Goal: Task Accomplishment & Management: Use online tool/utility

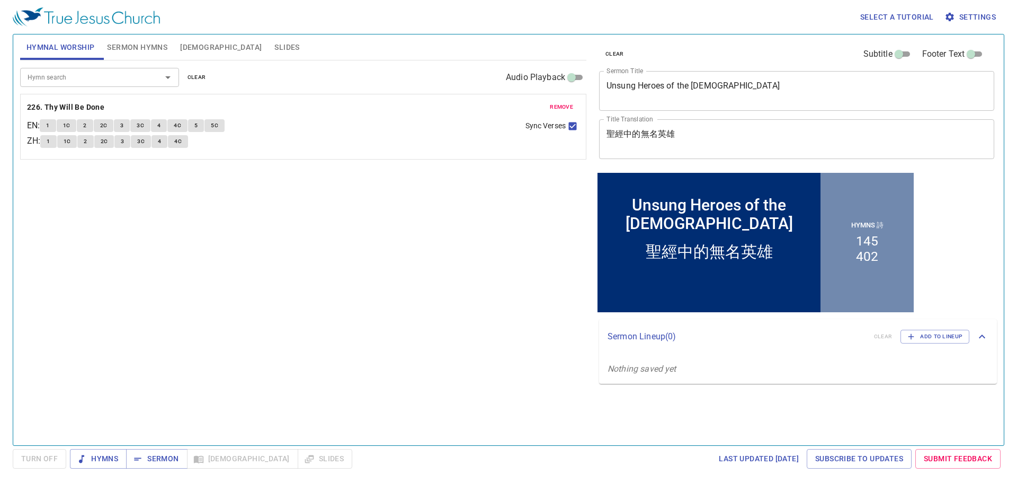
click at [567, 107] on span "remove" at bounding box center [561, 107] width 23 height 10
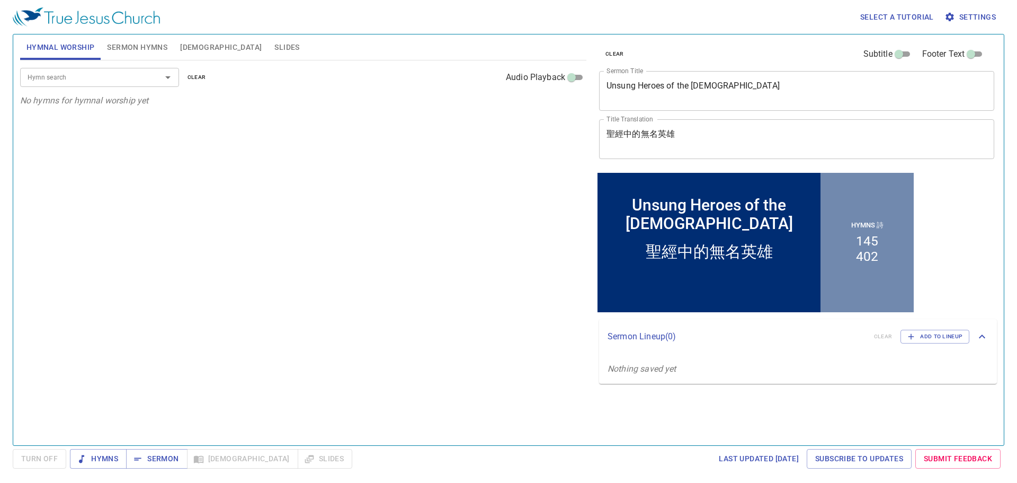
click at [129, 77] on input "Hymn search" at bounding box center [83, 77] width 121 height 12
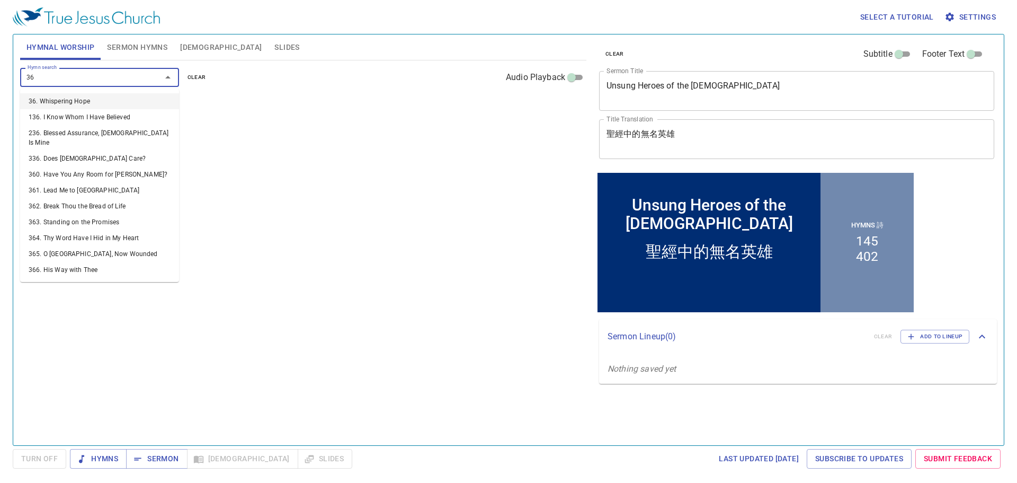
type input "364"
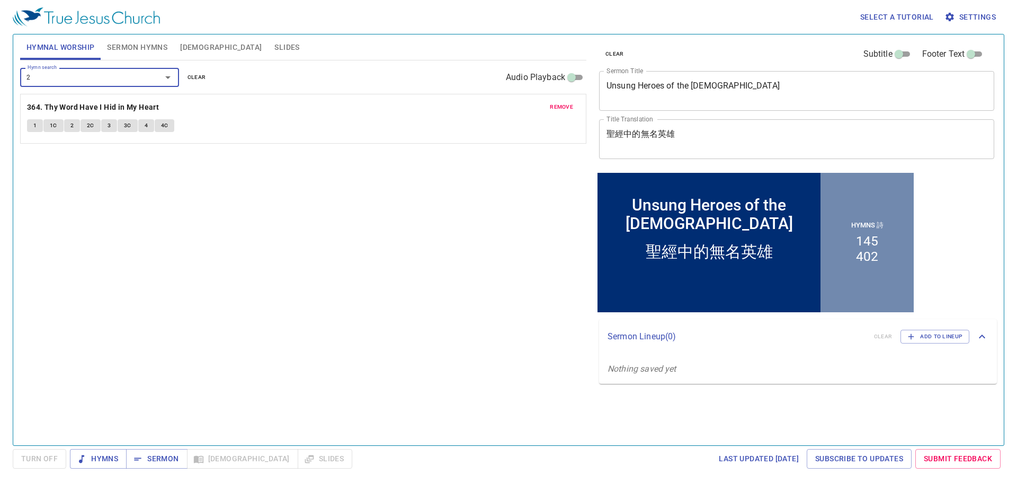
type input "24"
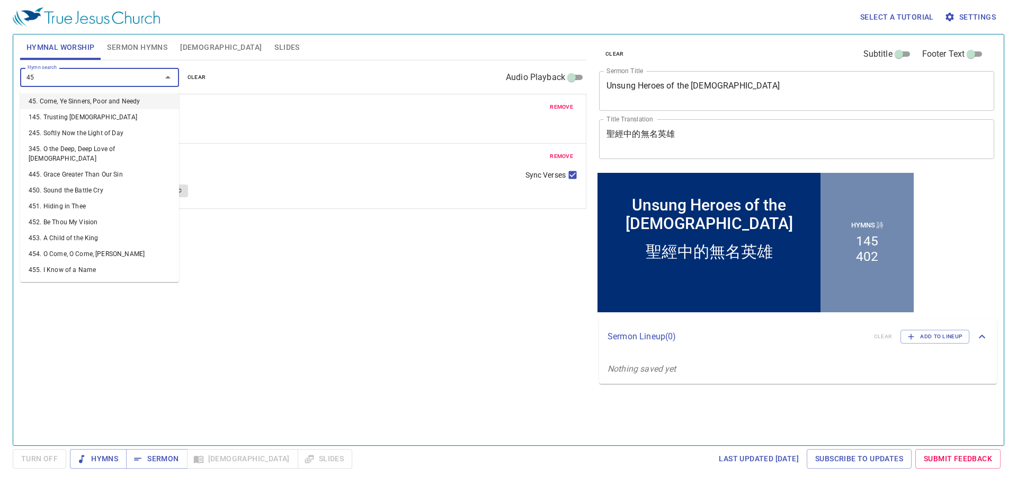
type input "452"
type input "487"
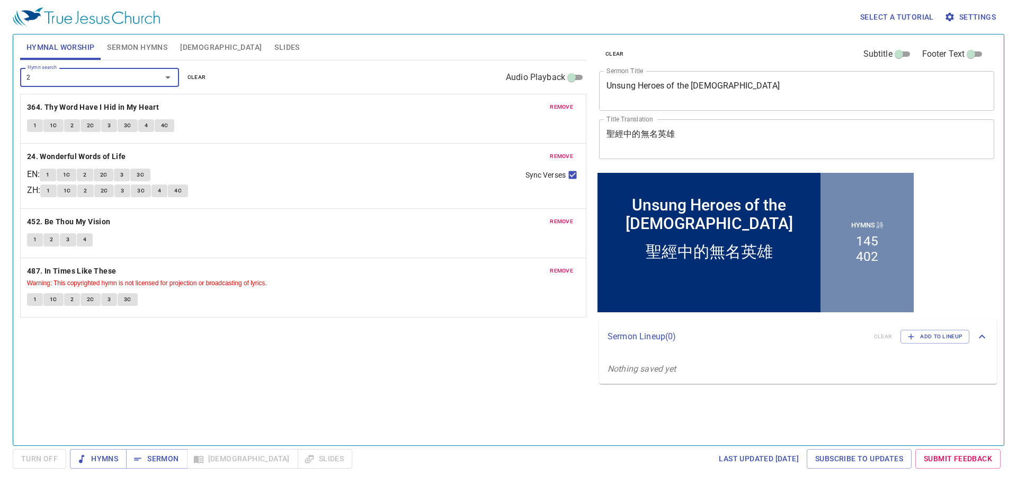
type input "23"
click at [739, 90] on textarea "Unsung Heroes of the Bible" at bounding box center [796, 91] width 380 height 20
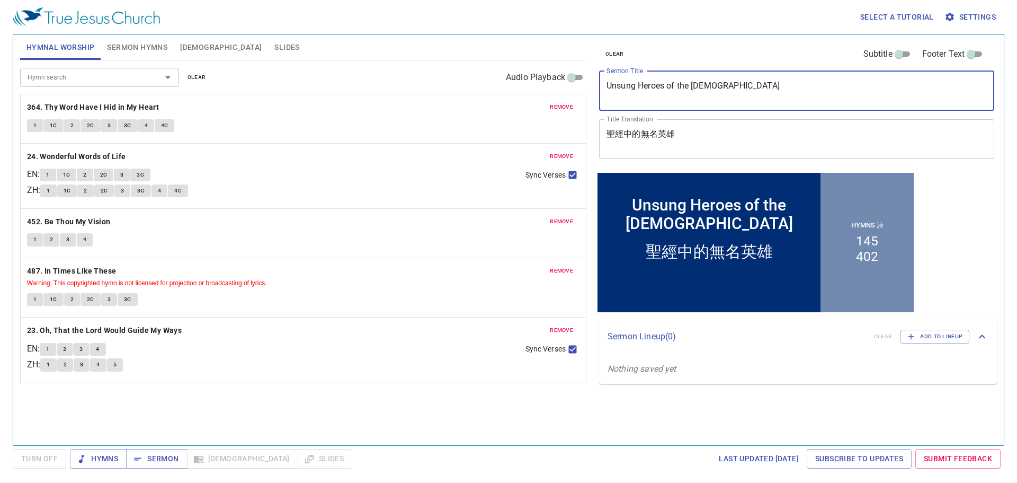
click at [739, 90] on textarea "Unsung Heroes of the Bible" at bounding box center [796, 91] width 380 height 20
paste textarea "First 4 Trumpets"
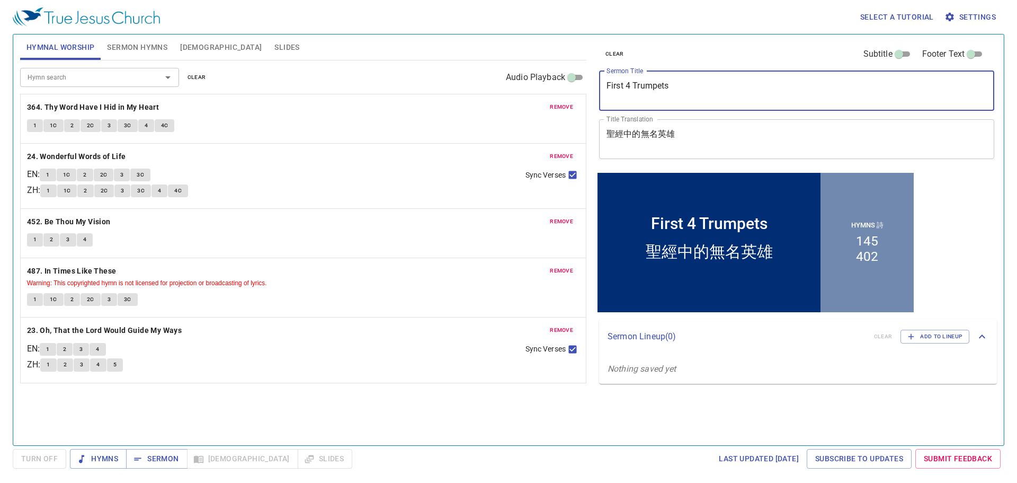
type textarea "First 4 Trumpets"
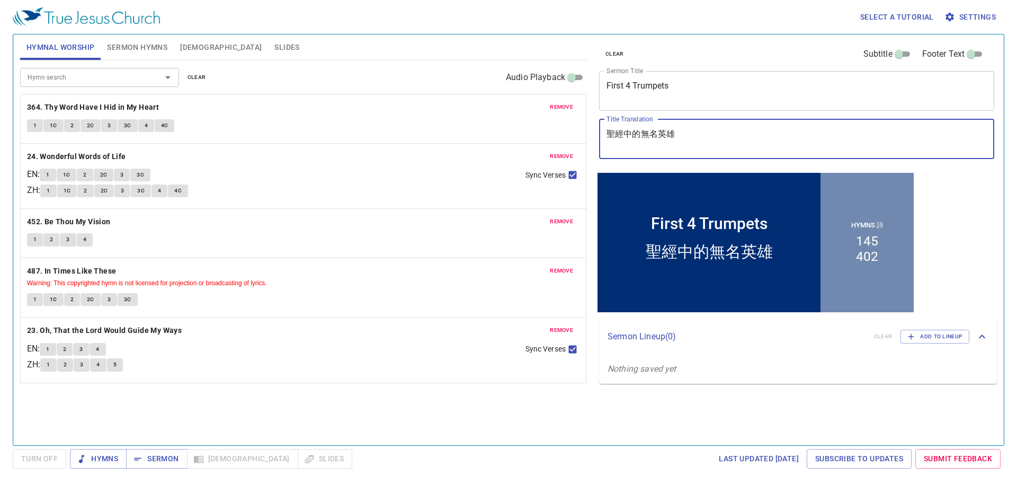
click at [734, 143] on textarea "聖經中的無名英雄" at bounding box center [796, 139] width 380 height 20
paste textarea "前四號"
click at [734, 143] on textarea "前四號" at bounding box center [796, 139] width 380 height 20
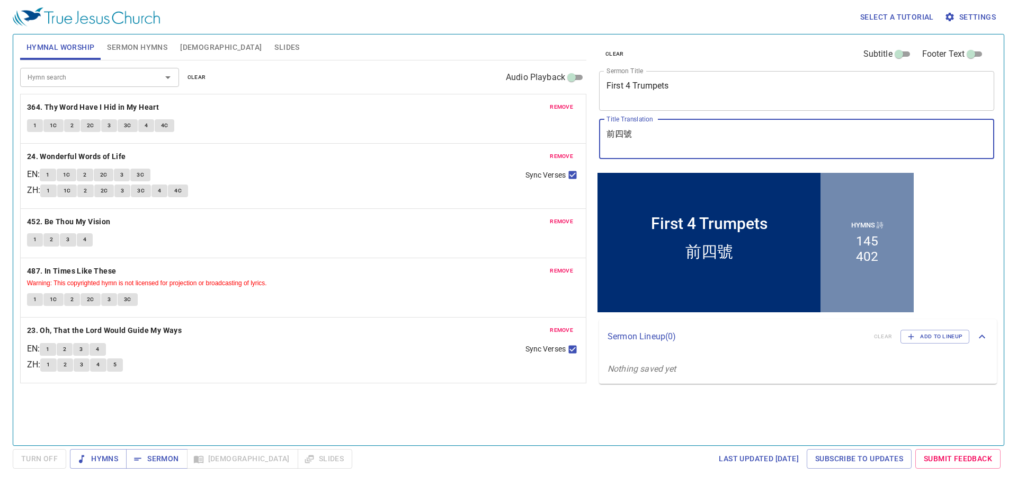
type textarea "前四號"
click at [511, 40] on div "Hymnal Worship Sermon Hymns Bible Slides" at bounding box center [303, 46] width 566 height 25
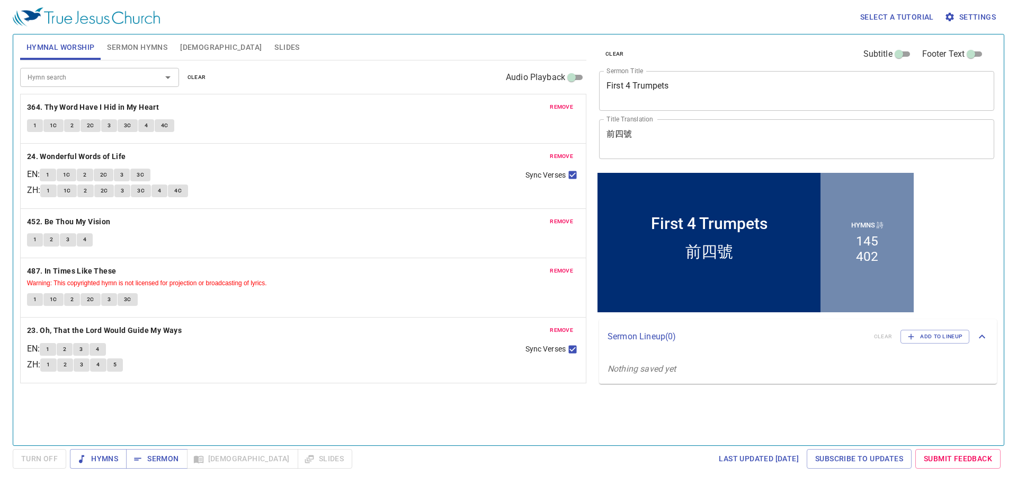
click at [120, 39] on button "Sermon Hymns" at bounding box center [137, 46] width 73 height 25
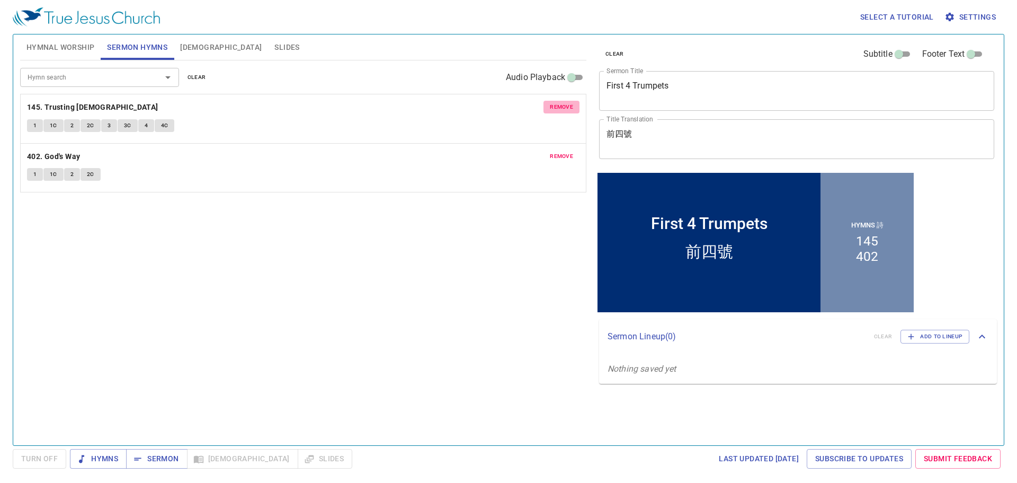
click at [565, 104] on span "remove" at bounding box center [561, 107] width 23 height 10
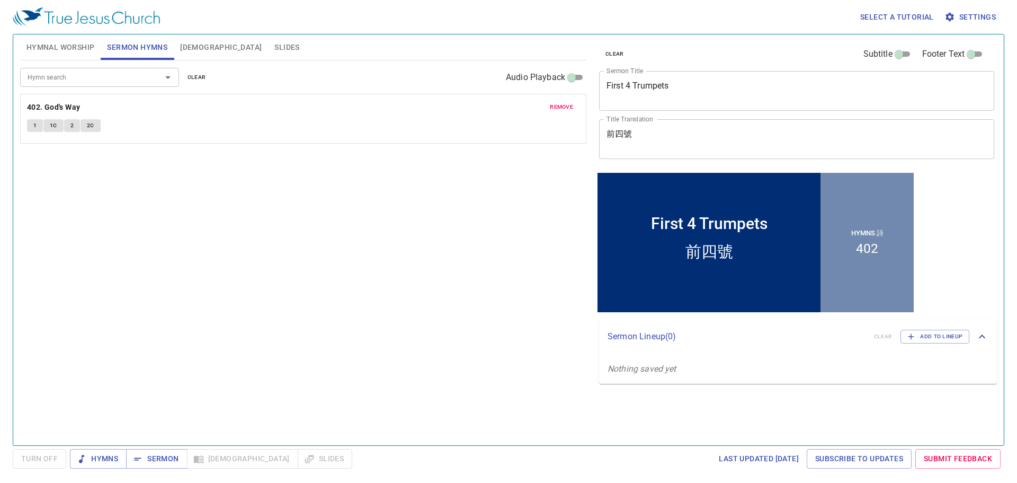
click at [565, 104] on span "remove" at bounding box center [561, 107] width 23 height 10
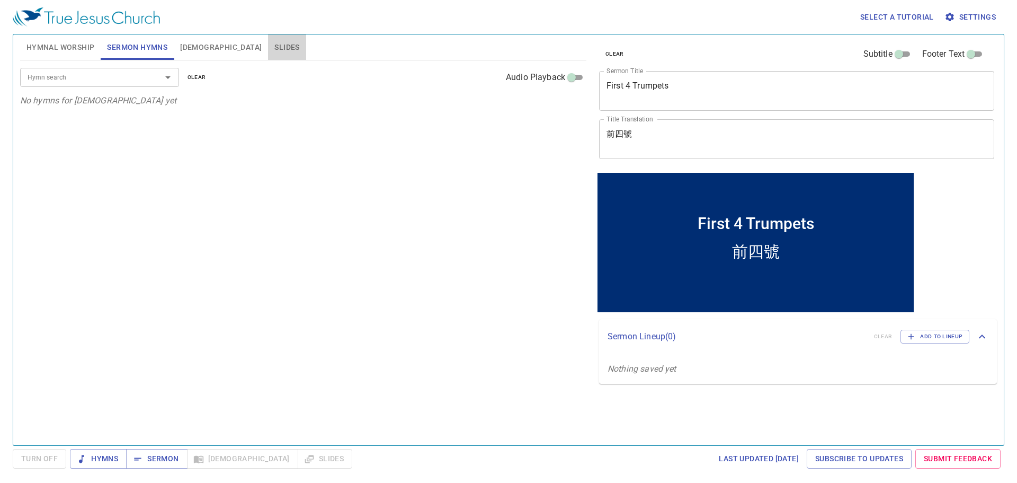
click at [274, 47] on span "Slides" at bounding box center [286, 47] width 25 height 13
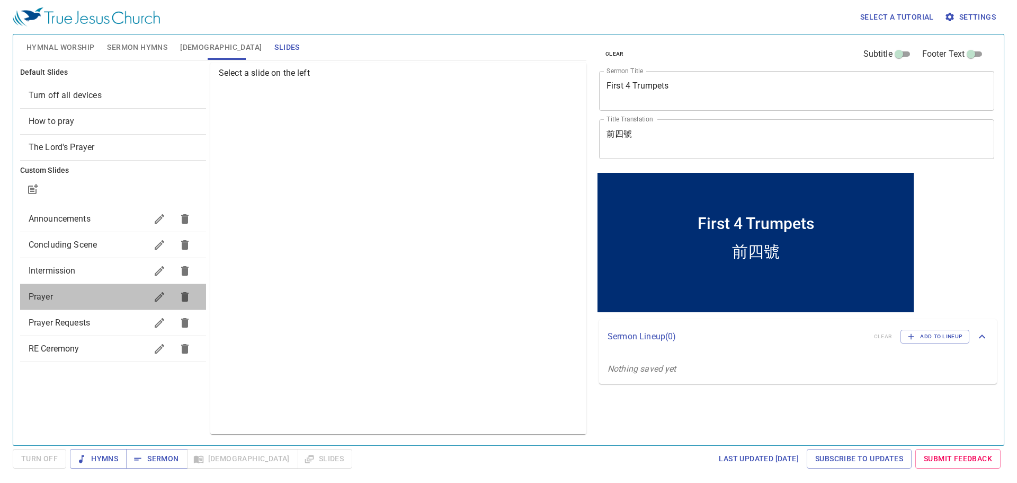
click at [67, 297] on span "Prayer" at bounding box center [88, 296] width 118 height 13
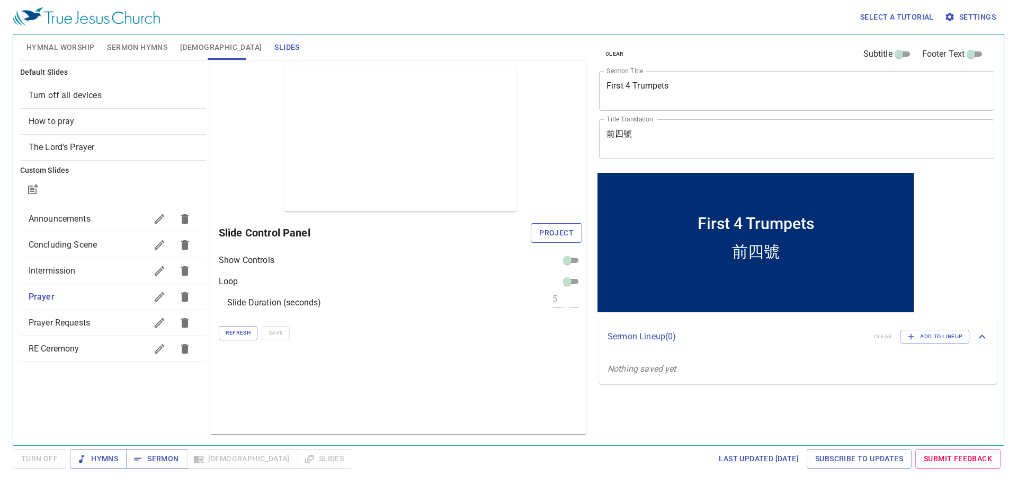
click at [565, 226] on span "Project" at bounding box center [556, 232] width 34 height 13
click at [259, 162] on div "Preview Only Slide Control Panel Show Controls Loop Slide Duration (seconds) 5 …" at bounding box center [398, 248] width 376 height 371
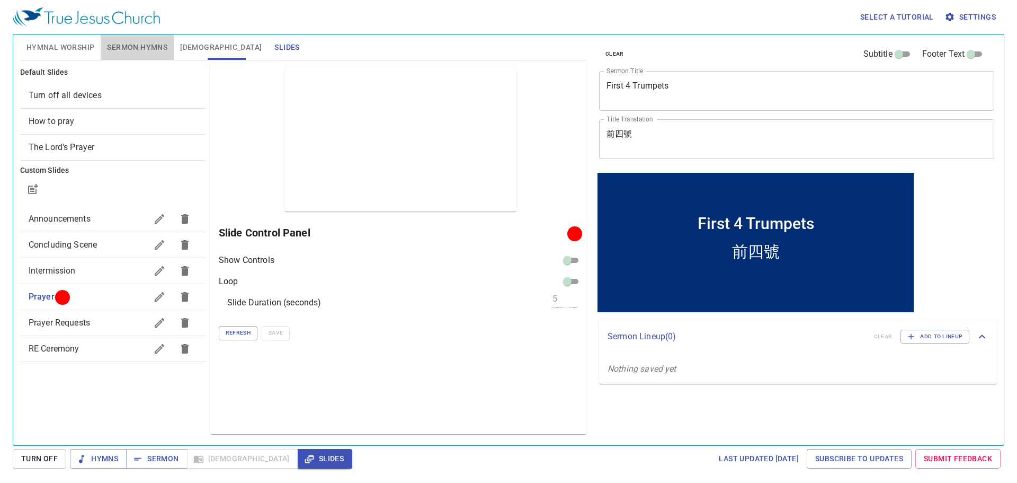
click at [118, 40] on button "Sermon Hymns" at bounding box center [137, 46] width 73 height 25
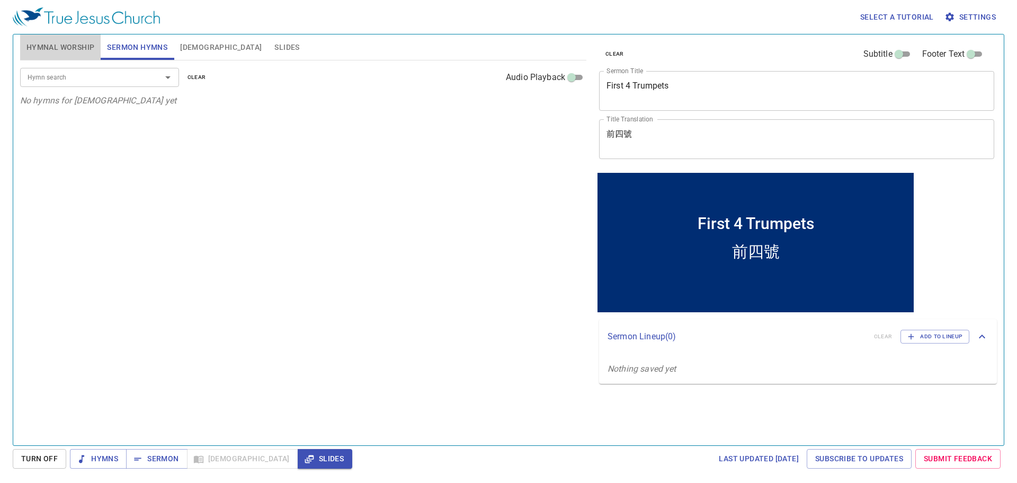
click at [60, 42] on span "Hymnal Worship" at bounding box center [60, 47] width 68 height 13
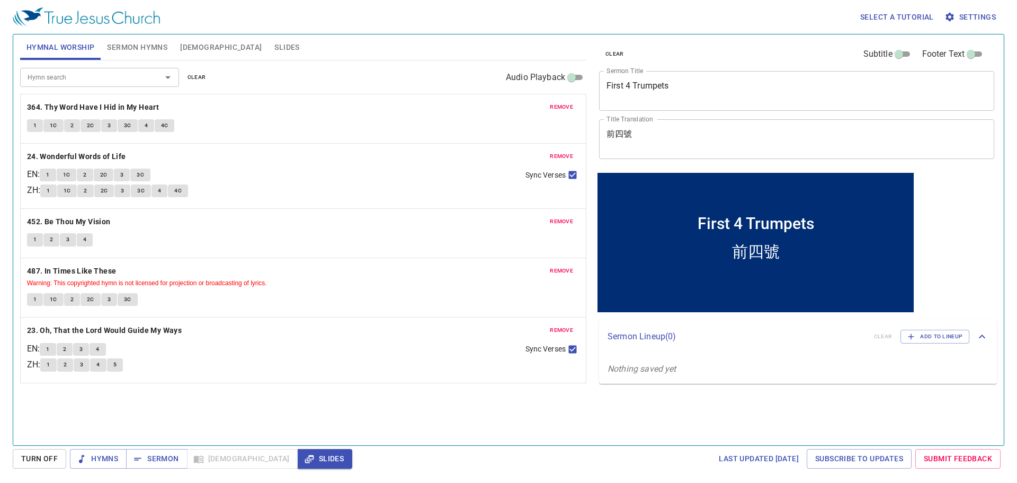
click at [274, 41] on span "Slides" at bounding box center [286, 47] width 25 height 13
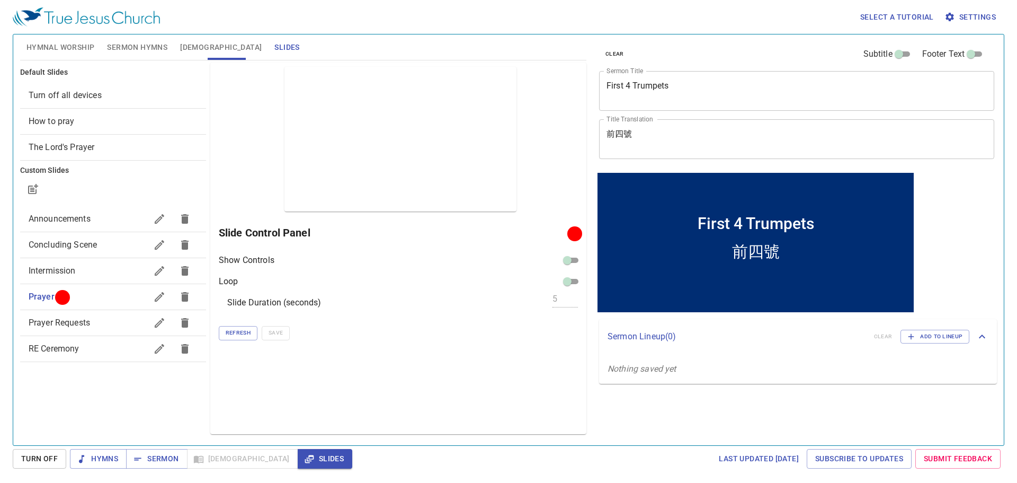
click at [133, 53] on span "Sermon Hymns" at bounding box center [137, 47] width 60 height 13
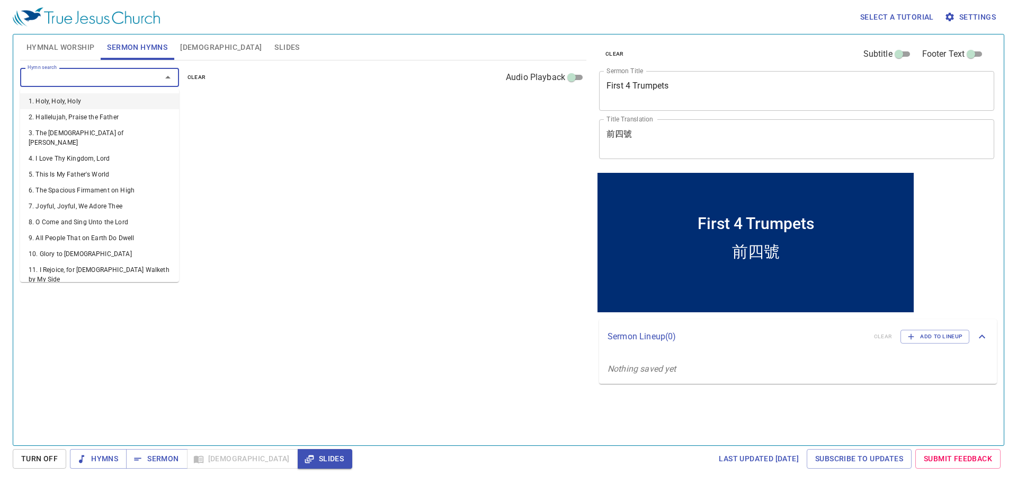
click at [139, 71] on input "Hymn search" at bounding box center [83, 77] width 121 height 12
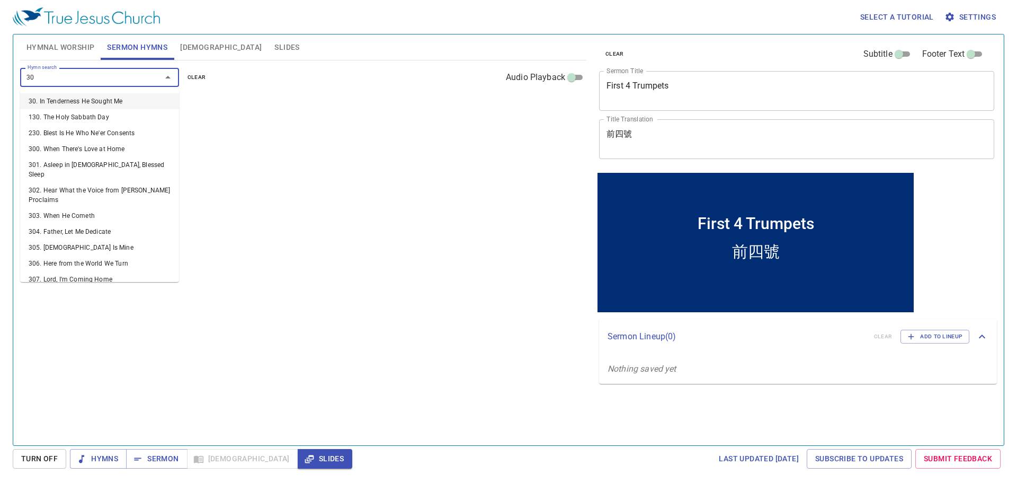
type input "305"
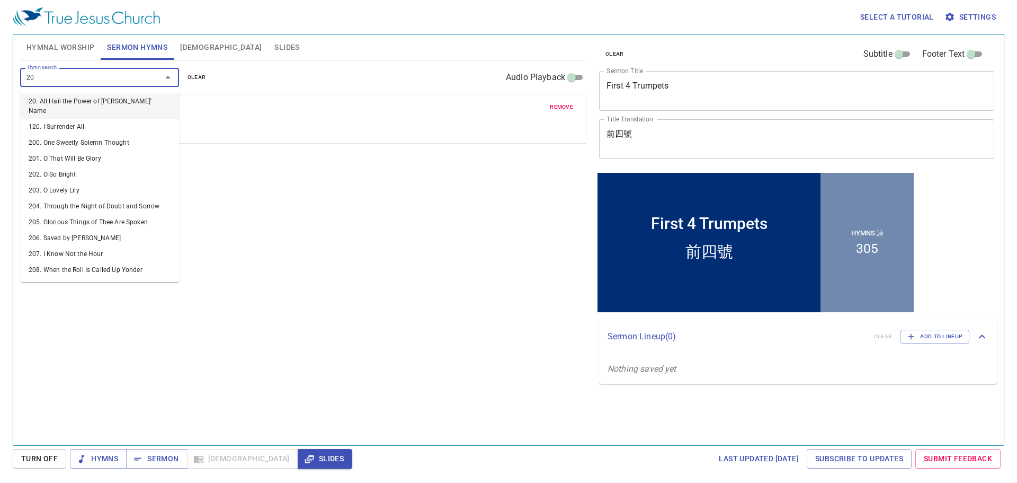
type input "208"
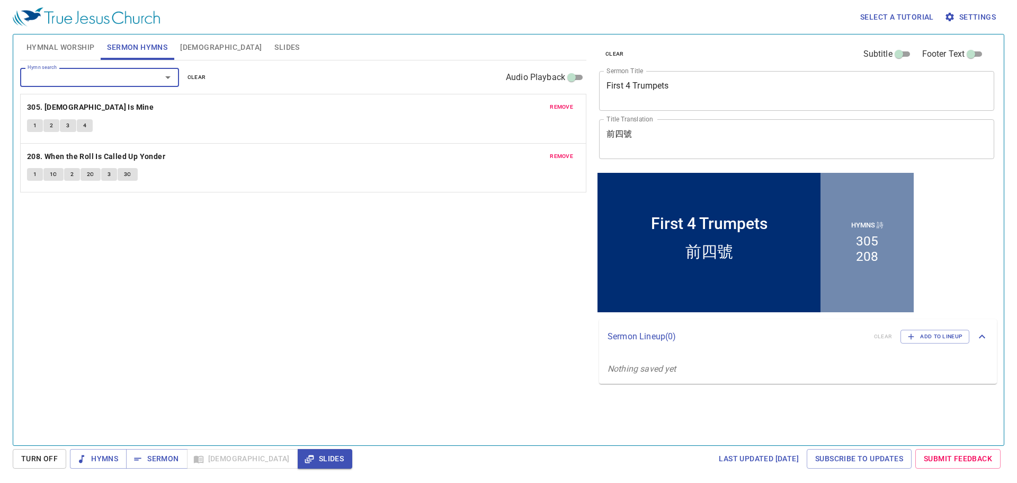
click at [69, 51] on span "Hymnal Worship" at bounding box center [60, 47] width 68 height 13
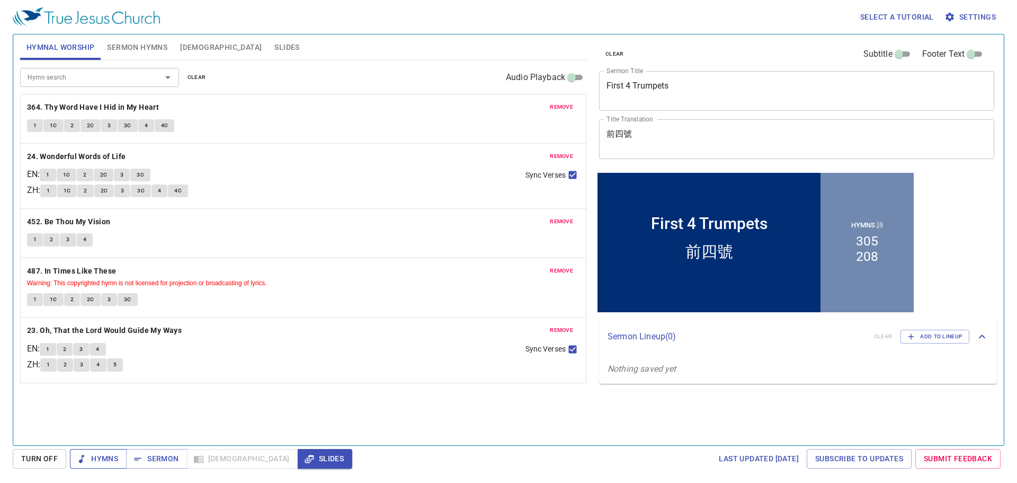
click at [93, 459] on span "Hymns" at bounding box center [98, 458] width 40 height 13
click at [108, 113] on b "364. Thy Word Have I Hid in My Heart" at bounding box center [93, 107] width 132 height 13
click at [31, 125] on button "1" at bounding box center [35, 125] width 16 height 13
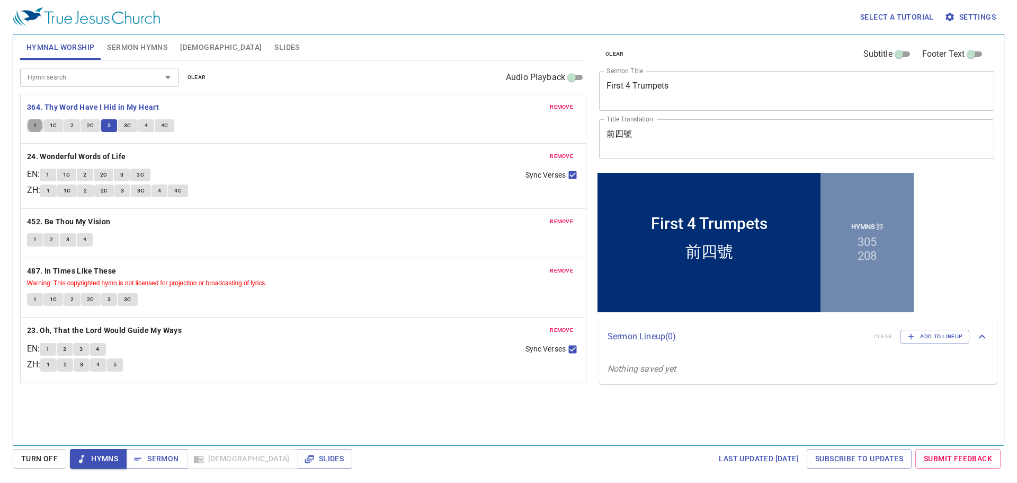
click at [236, 116] on div "remove 364. Thy Word Have I Hid in My Heart 1 1C 2 2C 3 3C 4 4C" at bounding box center [303, 118] width 565 height 49
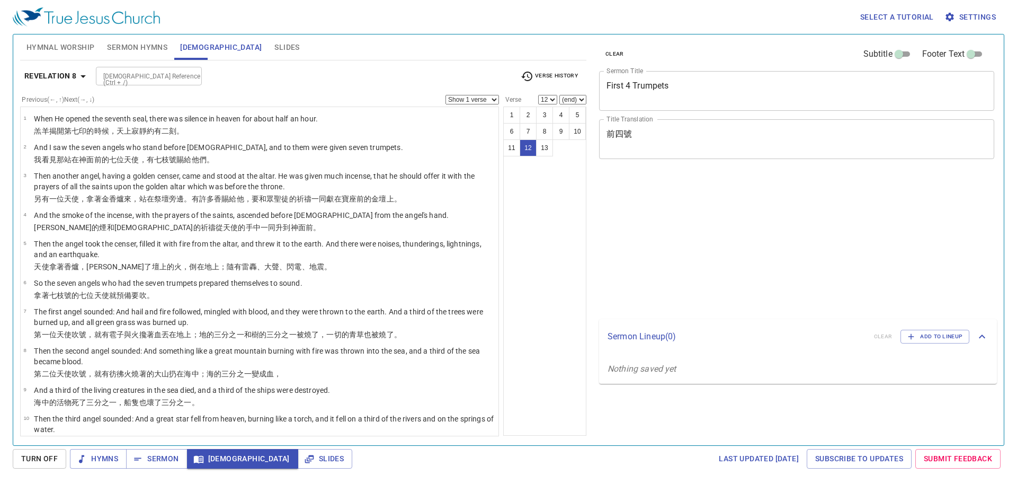
select select "12"
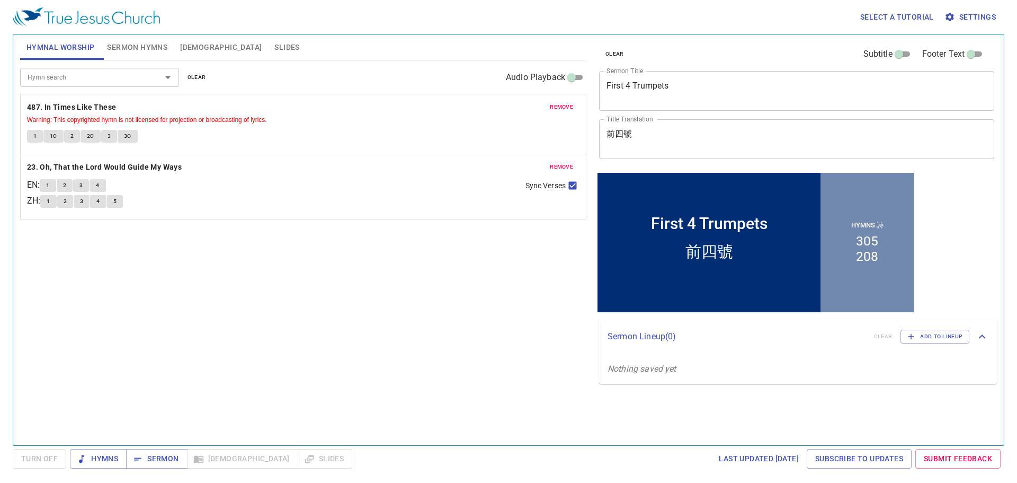
click at [147, 445] on div "Select a tutorial Settings Hymnal Worship Sermon Hymns [DEMOGRAPHIC_DATA] Slide…" at bounding box center [508, 241] width 1017 height 483
click at [147, 460] on span "Sermon" at bounding box center [157, 458] width 44 height 13
click at [184, 45] on span "[DEMOGRAPHIC_DATA]" at bounding box center [221, 47] width 82 height 13
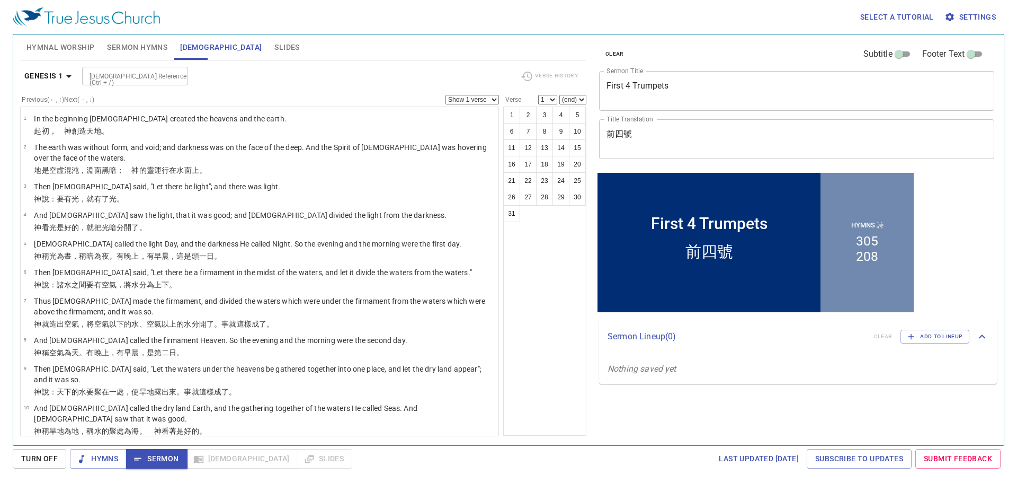
click at [154, 79] on input "Bible Reference (Ctrl + /)" at bounding box center [126, 76] width 82 height 12
type input "rev 8 7"
select select "7"
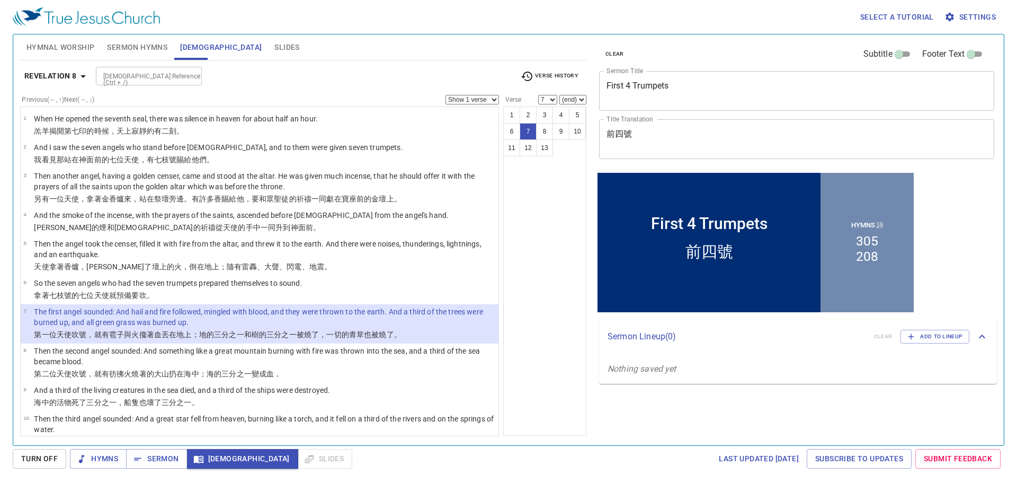
click at [160, 81] on input "Bible Reference (Ctrl + /)" at bounding box center [140, 76] width 82 height 12
type input "is 40 7"
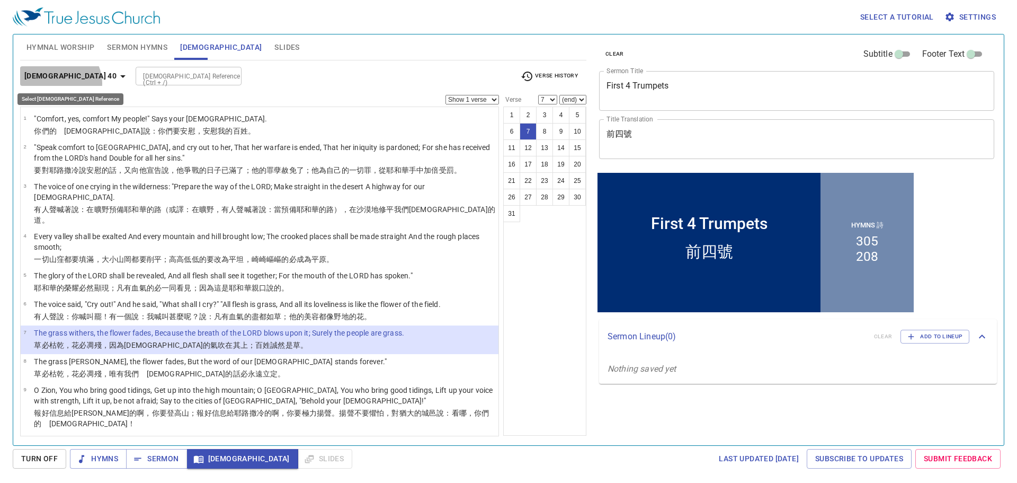
click at [59, 83] on button "Isaiah 40" at bounding box center [76, 76] width 113 height 20
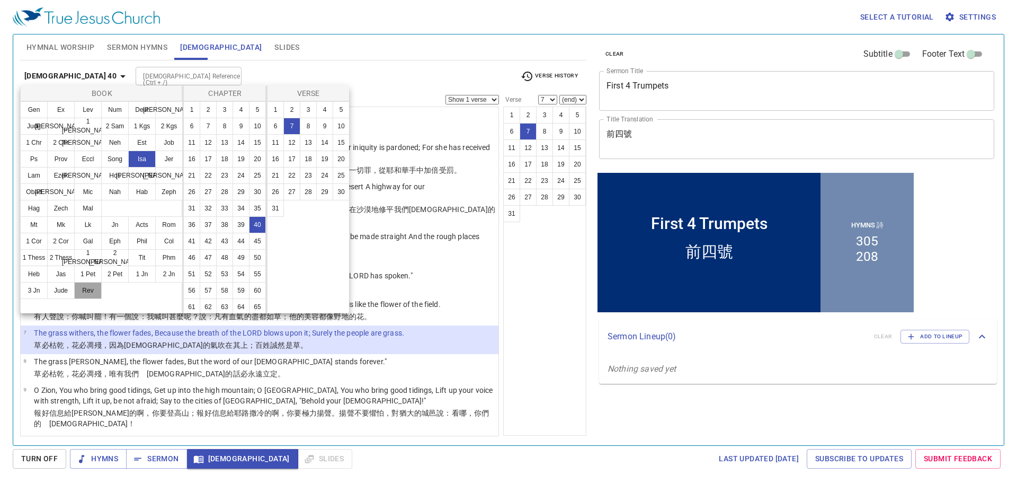
click at [81, 295] on button "Rev" at bounding box center [88, 290] width 28 height 17
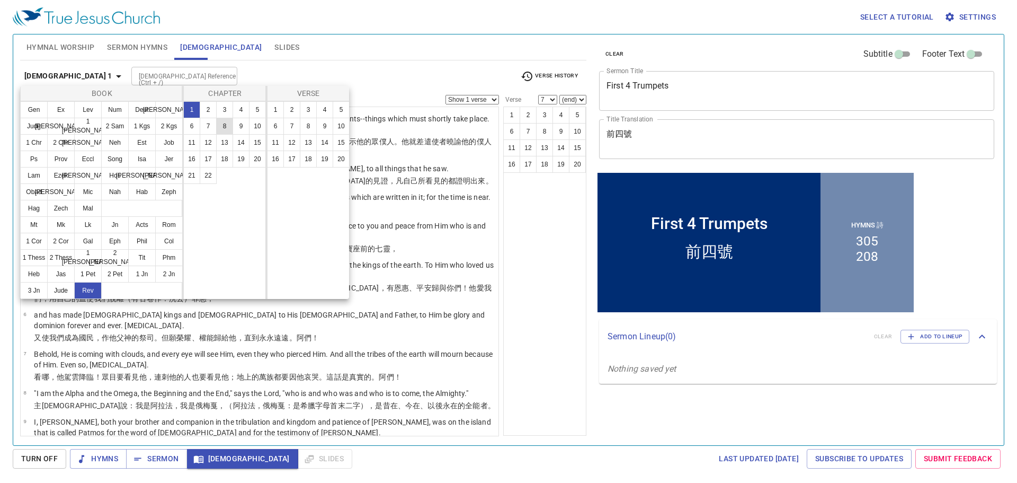
click at [217, 126] on button "8" at bounding box center [224, 126] width 17 height 17
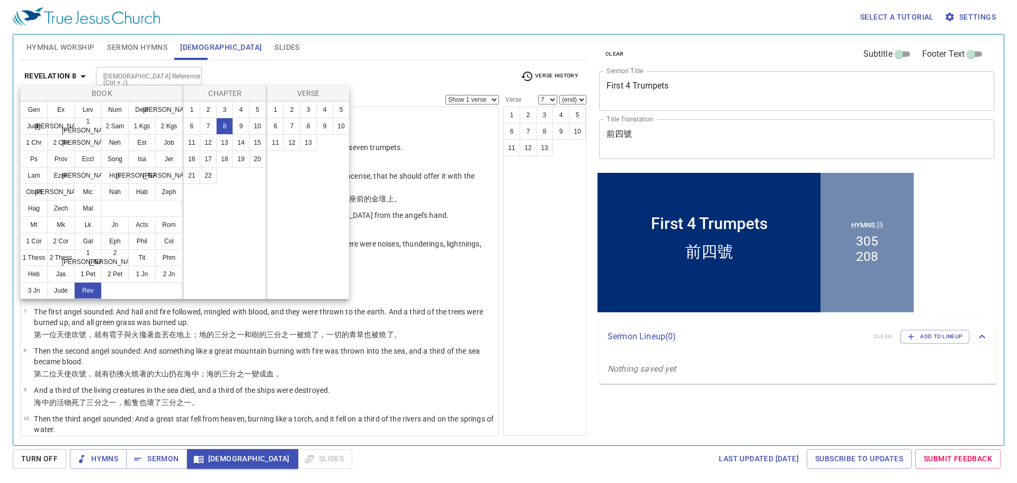
click at [430, 77] on div at bounding box center [508, 241] width 1017 height 483
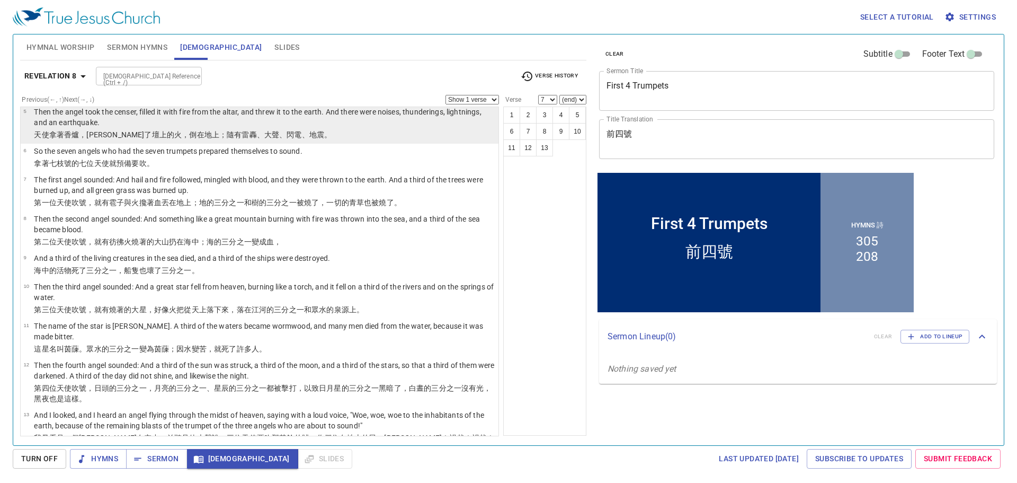
scroll to position [147, 0]
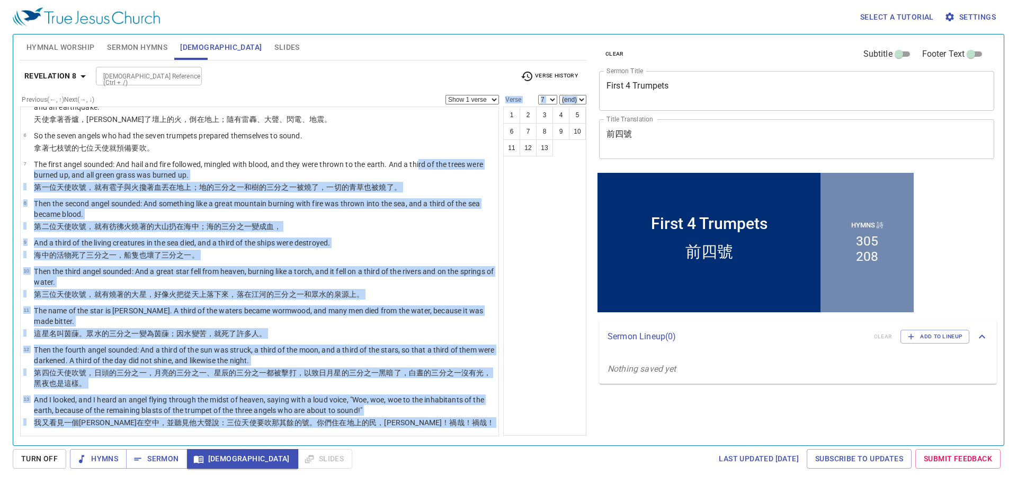
drag, startPoint x: 420, startPoint y: 169, endPoint x: 510, endPoint y: 176, distance: 89.8
click at [510, 176] on div "Previous (←, ↑) Next (→, ↓) Show 1 verse Show 2 verses Show 3 verses Show 4 ver…" at bounding box center [303, 259] width 566 height 329
click at [510, 176] on div "1 2 3 4 5 6 7 8 9 10 11 12 13" at bounding box center [544, 270] width 83 height 329
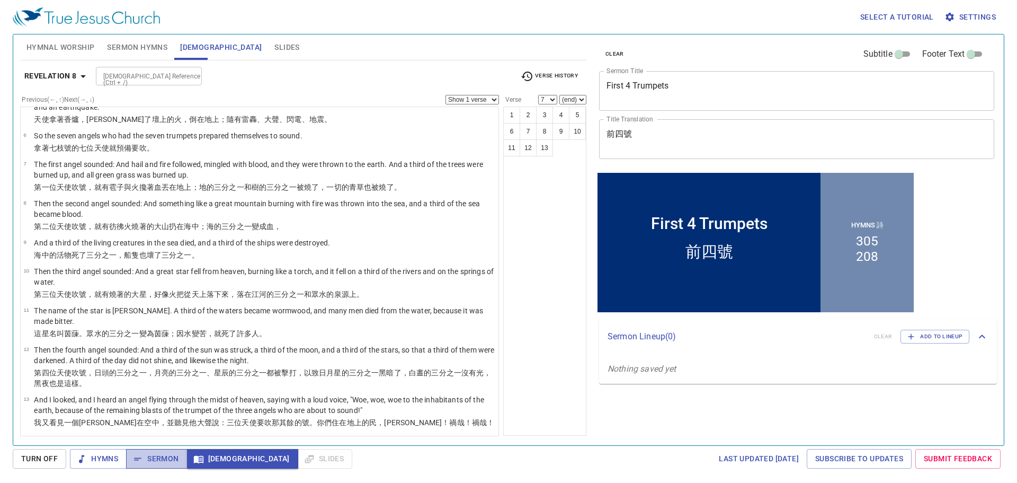
click at [173, 454] on span "Sermon" at bounding box center [157, 458] width 44 height 13
click at [119, 82] on input "[DEMOGRAPHIC_DATA] Reference (Ctrl + /)" at bounding box center [140, 76] width 82 height 12
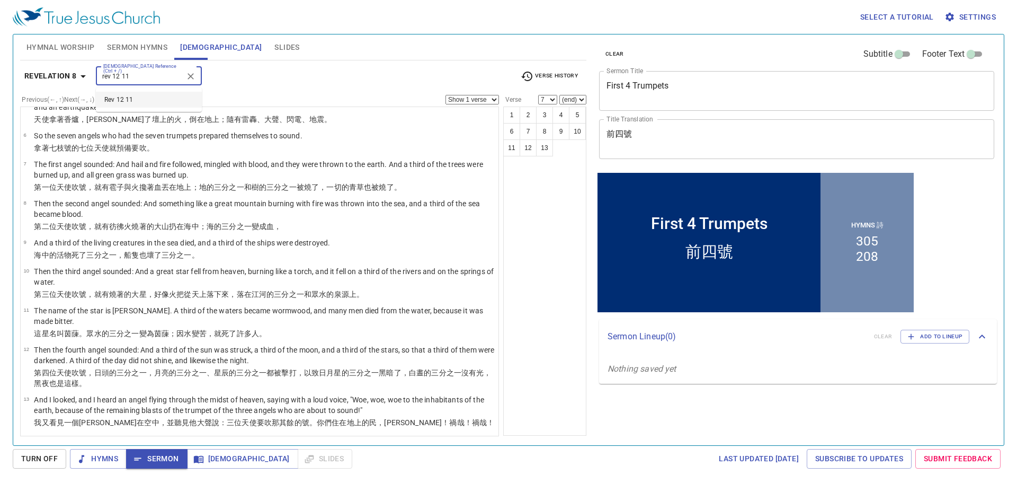
type input "rev 12 11"
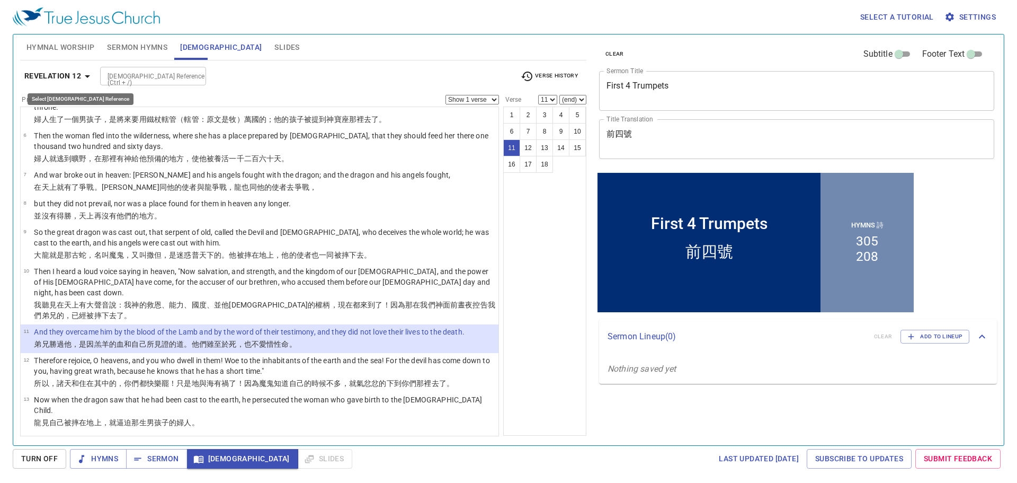
click at [84, 76] on icon "button" at bounding box center [87, 76] width 13 height 13
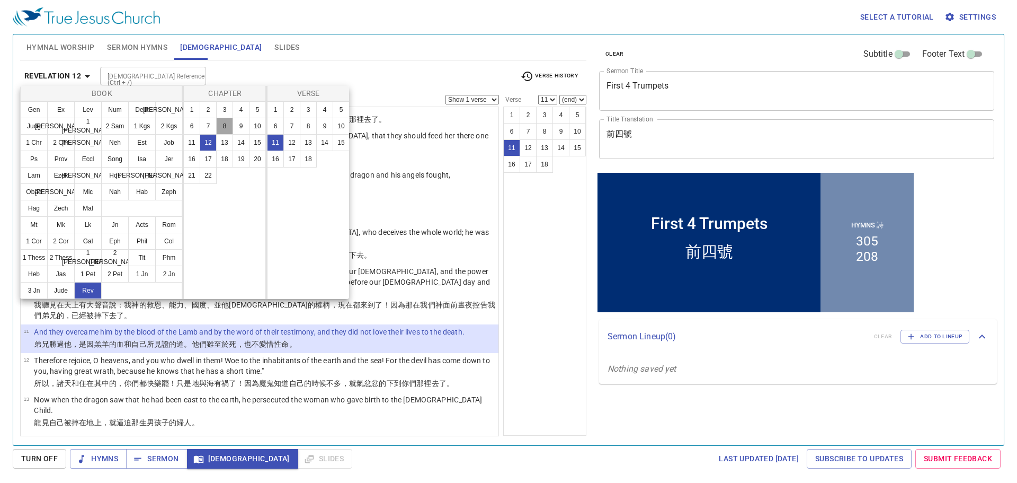
click at [225, 127] on button "8" at bounding box center [224, 126] width 17 height 17
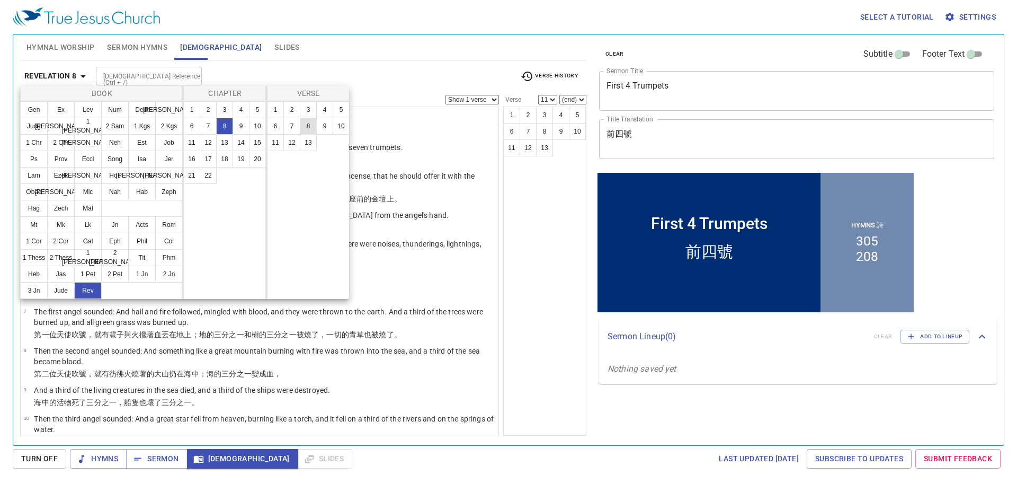
click at [309, 123] on button "8" at bounding box center [308, 126] width 17 height 17
select select "8"
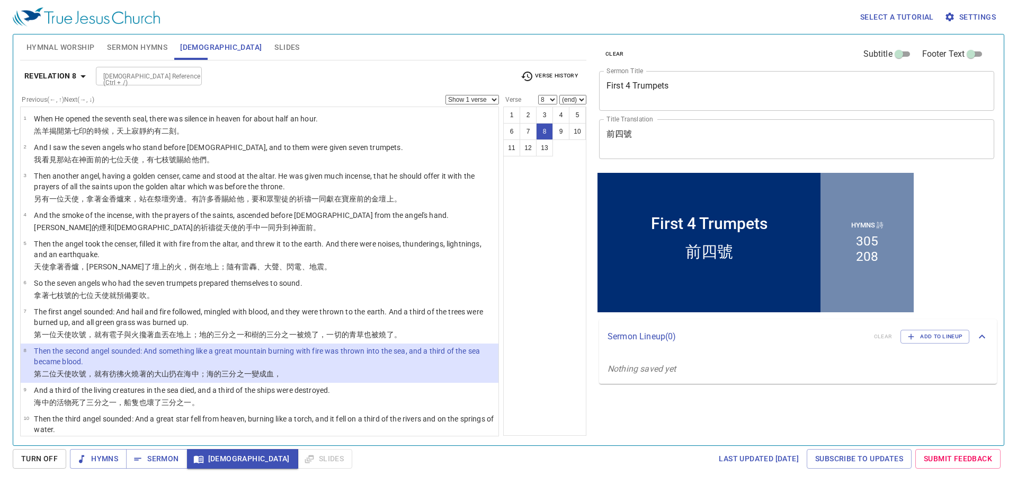
click at [153, 80] on input "[DEMOGRAPHIC_DATA] Reference (Ctrl + /)" at bounding box center [140, 76] width 82 height 12
type input "jer 51 24"
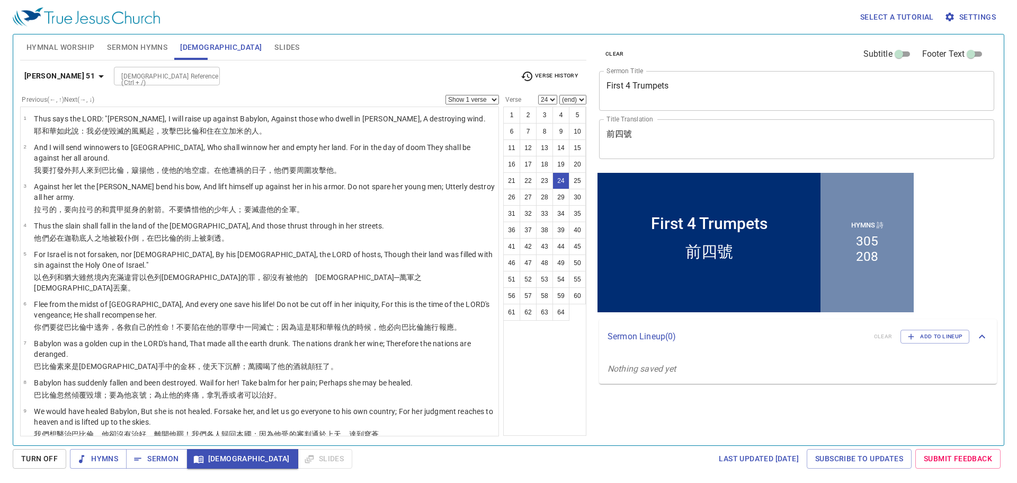
scroll to position [671, 0]
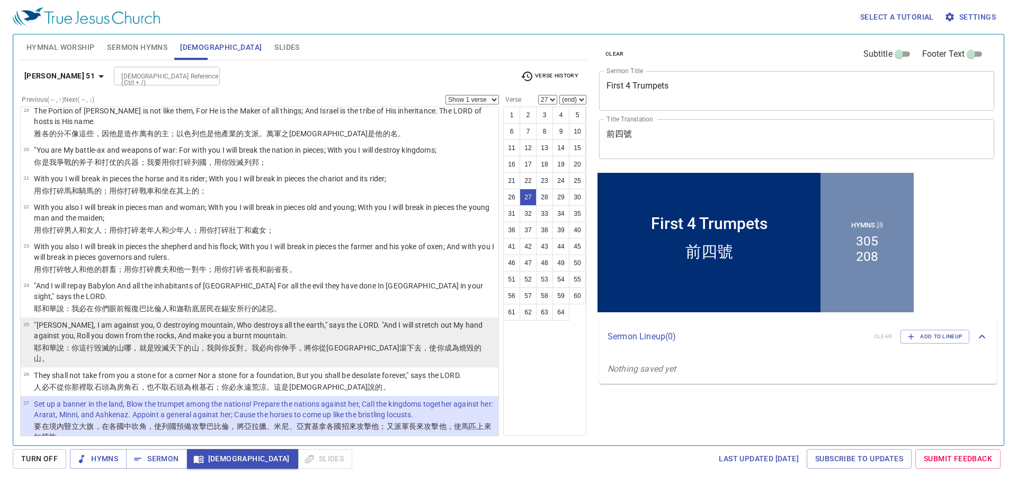
click at [132, 343] on wh2022 "哪，就是毀滅 天下 的山，我與你反對。我必向你伸 手 ，將你從山巖 滾下去 ，使你成為 燒毀的 山 。" at bounding box center [258, 352] width 448 height 19
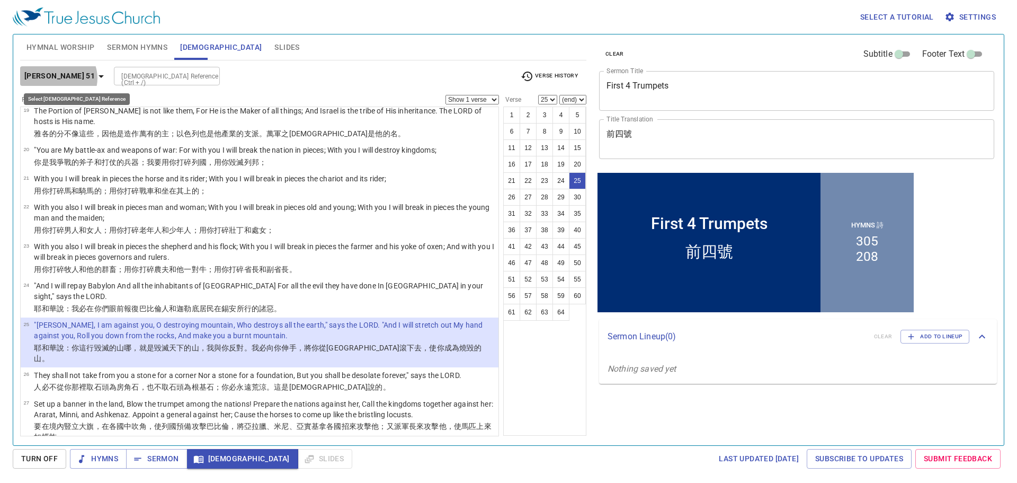
click at [58, 78] on b "Jeremiah 51" at bounding box center [59, 75] width 70 height 13
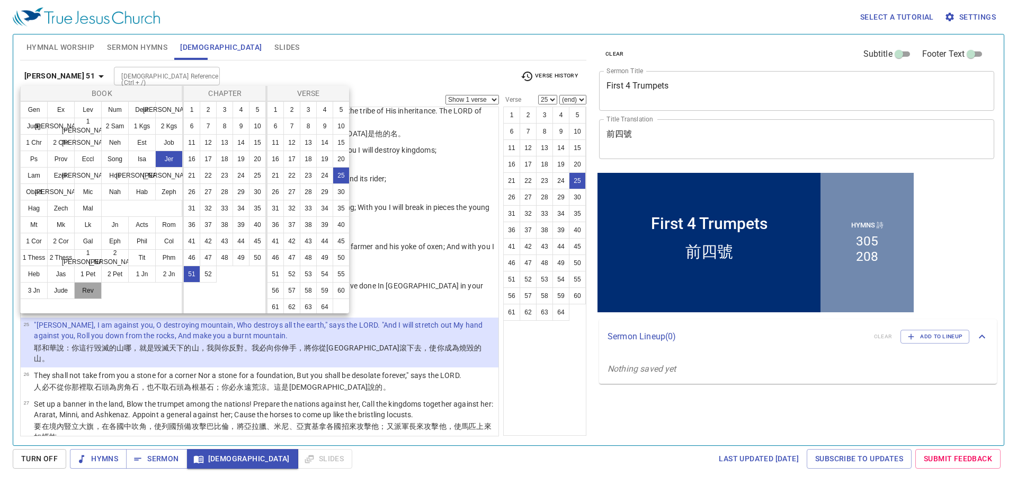
click at [84, 285] on button "Rev" at bounding box center [88, 290] width 28 height 17
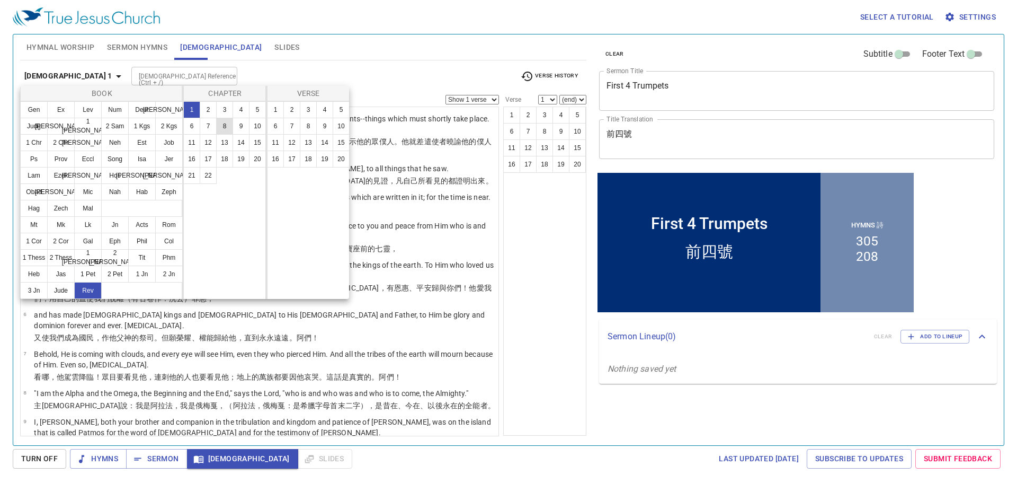
click at [228, 126] on button "8" at bounding box center [224, 126] width 17 height 17
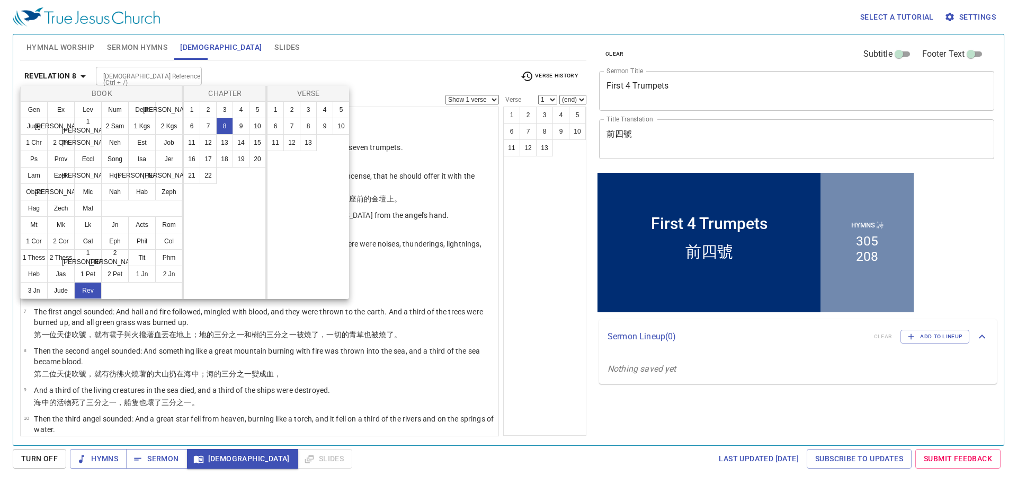
click at [283, 58] on div at bounding box center [508, 241] width 1017 height 483
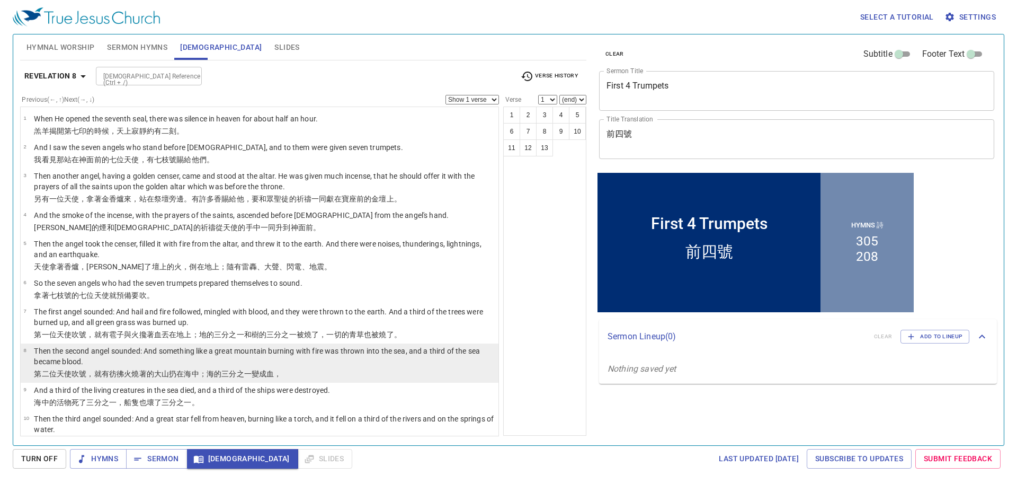
click at [179, 362] on p "Then the second angel sounded: And something like a great mountain burning with…" at bounding box center [264, 355] width 461 height 21
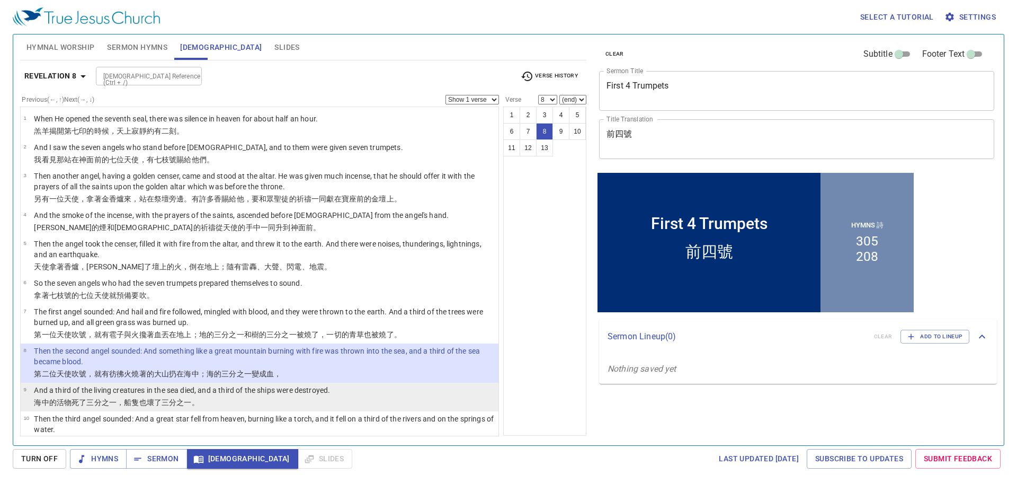
click at [299, 383] on li "9 And a third of the living creatures in the sea died, and a third of the ships…" at bounding box center [260, 396] width 478 height 29
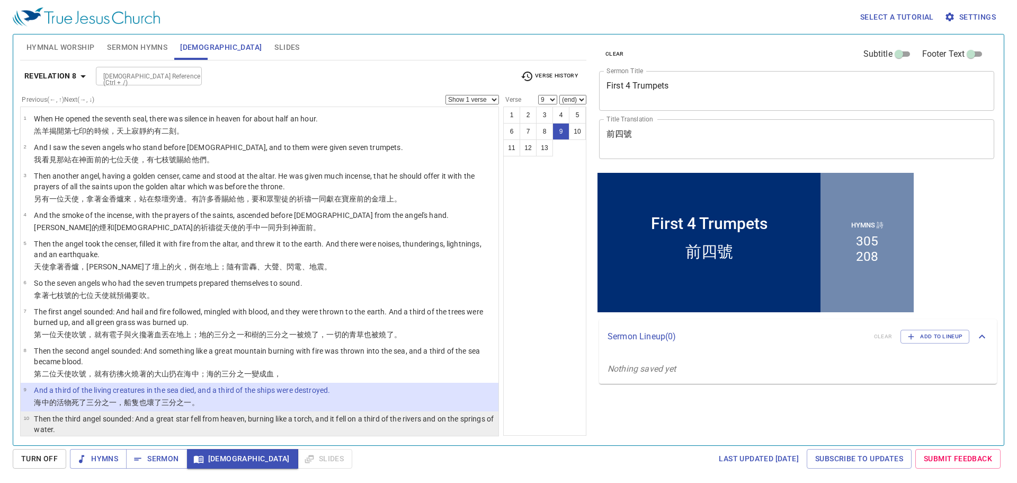
click at [163, 415] on p "Then the third angel sounded: And a great star fell from heaven, burning like a…" at bounding box center [264, 423] width 461 height 21
select select "10"
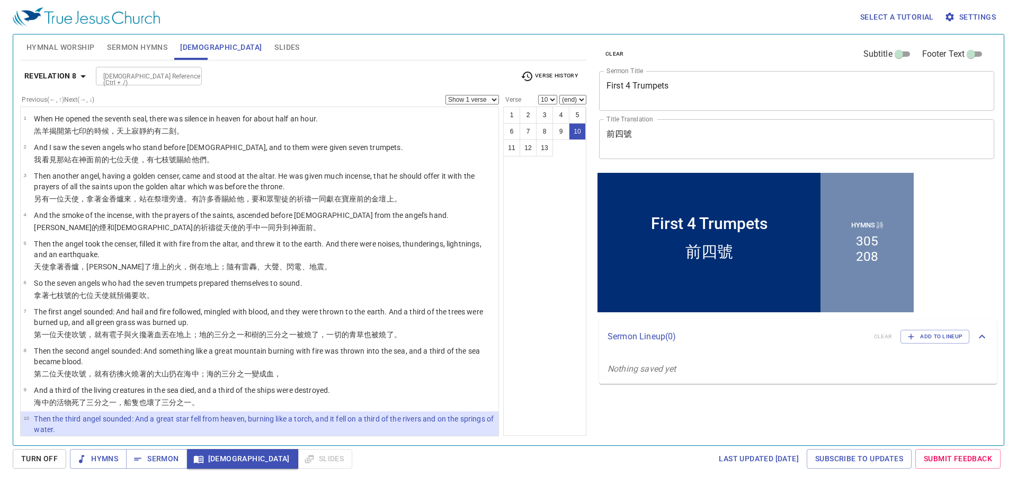
scroll to position [147, 0]
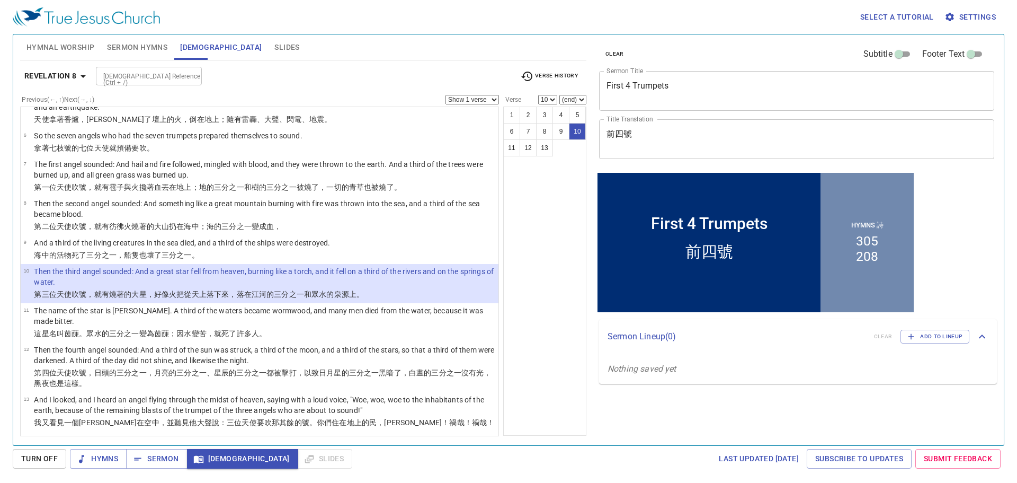
click at [163, 85] on div "[DEMOGRAPHIC_DATA] Reference (Ctrl + /)" at bounding box center [149, 76] width 106 height 19
type input "prov 25 26"
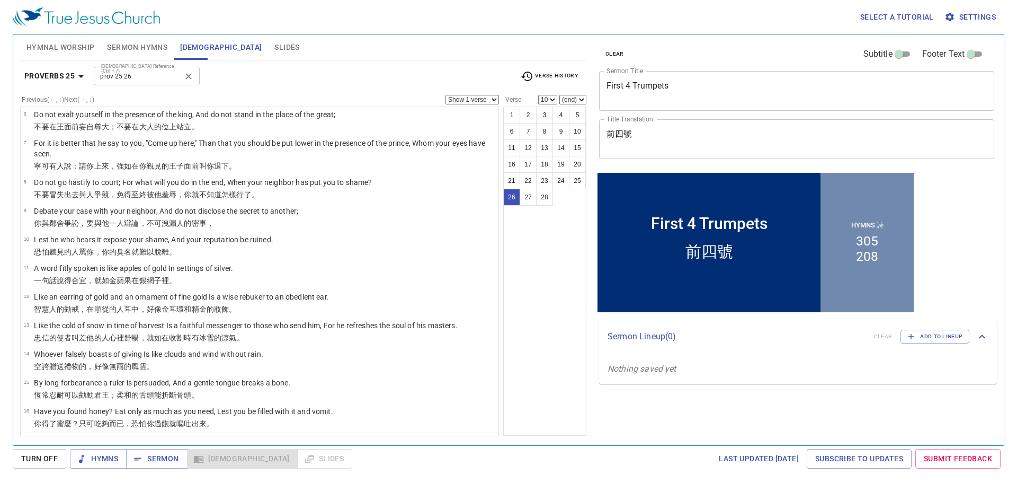
select select "26"
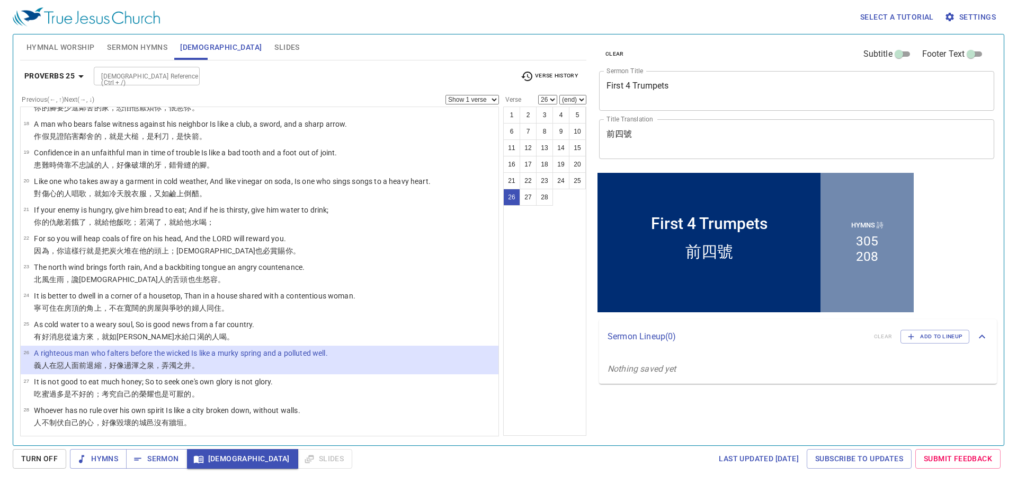
click at [155, 68] on div "[DEMOGRAPHIC_DATA] Reference (Ctrl + /)" at bounding box center [147, 76] width 106 height 19
type input "so 4 12"
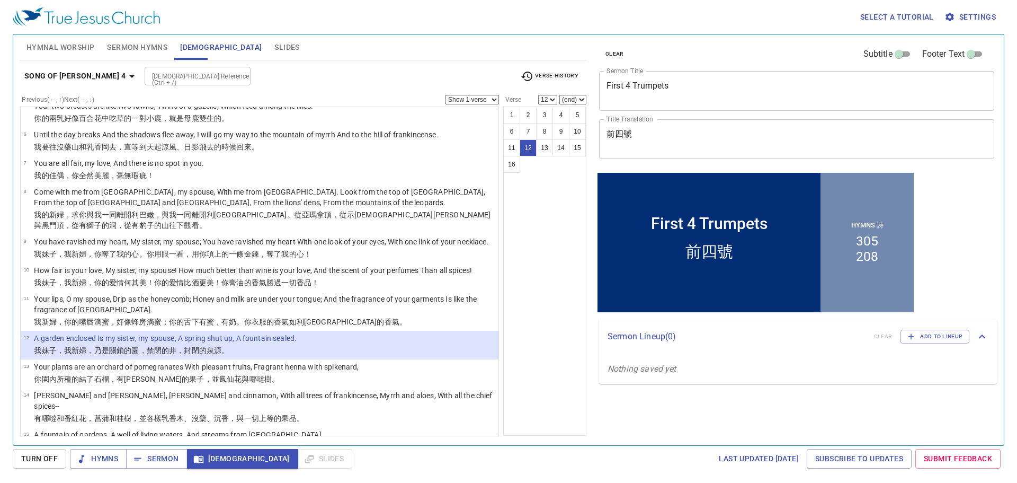
click at [101, 77] on b "Song of Solomon 4" at bounding box center [74, 75] width 101 height 13
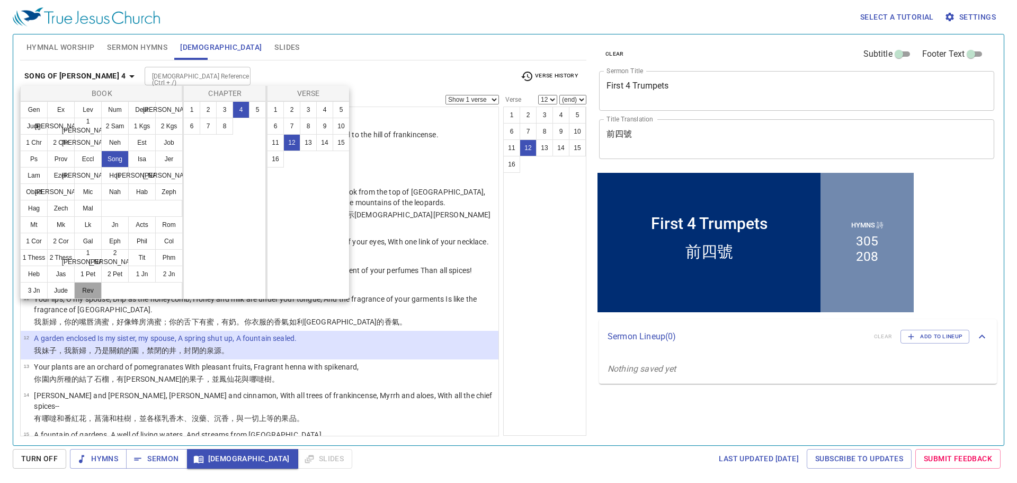
click at [85, 291] on button "Rev" at bounding box center [88, 290] width 28 height 17
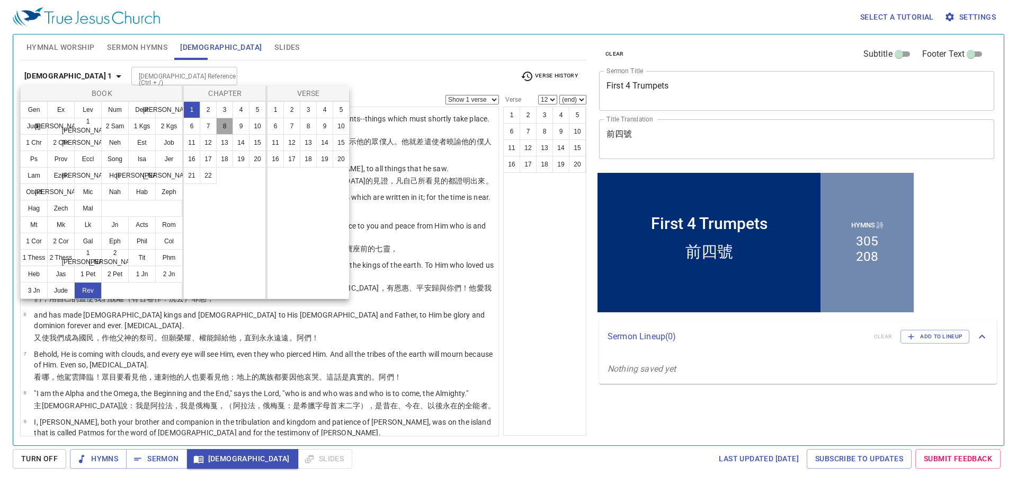
click at [227, 123] on button "8" at bounding box center [224, 126] width 17 height 17
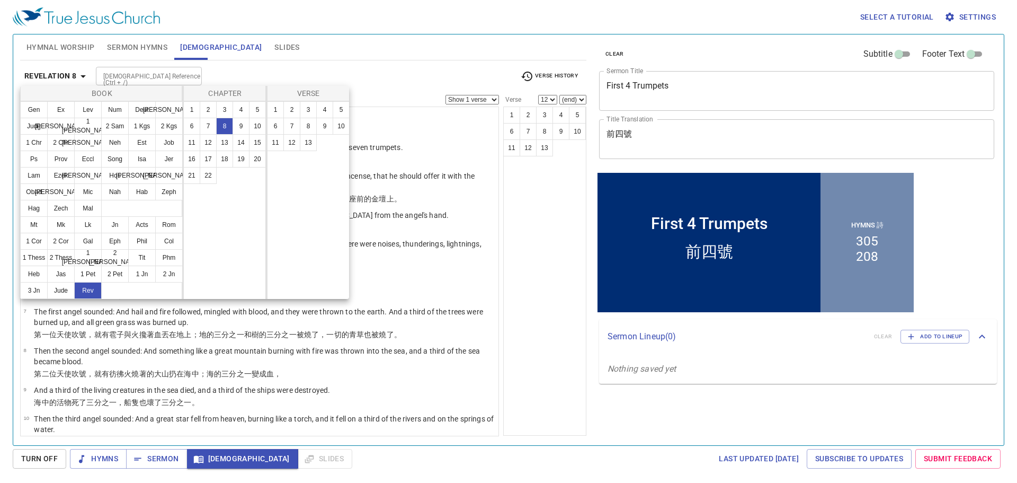
click at [378, 88] on div at bounding box center [508, 241] width 1017 height 483
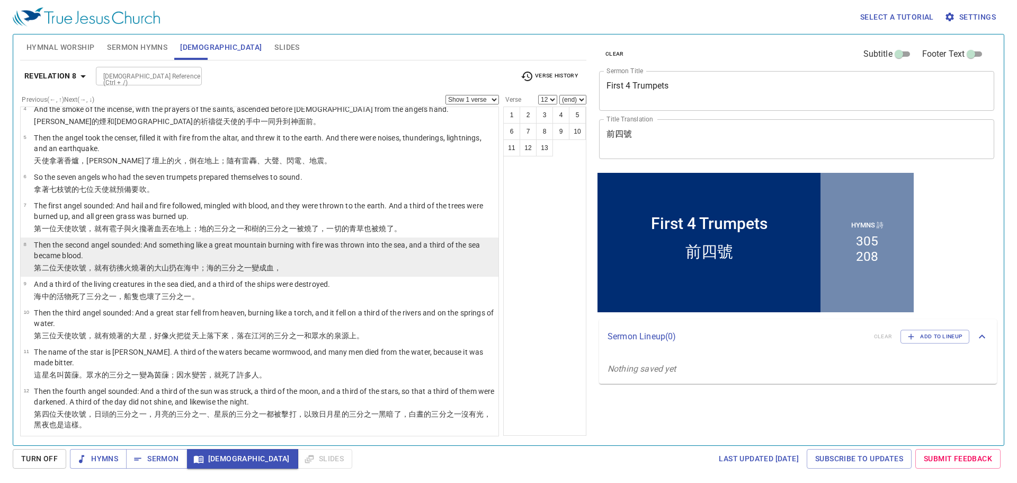
scroll to position [147, 0]
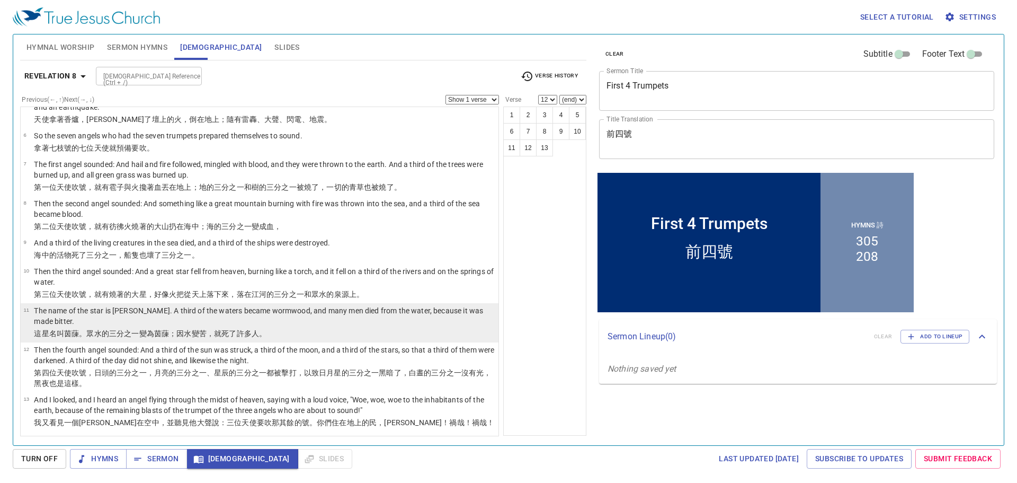
click at [150, 315] on p "The name of the star is [PERSON_NAME]. A third of the waters became wormwood, a…" at bounding box center [264, 315] width 461 height 21
select select "11"
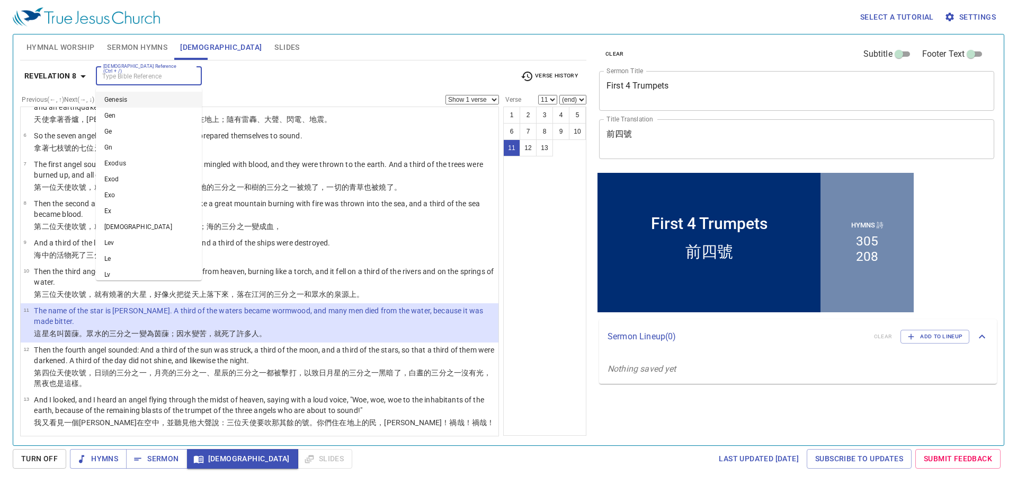
click at [176, 71] on input "[DEMOGRAPHIC_DATA] Reference (Ctrl + /)" at bounding box center [140, 76] width 82 height 12
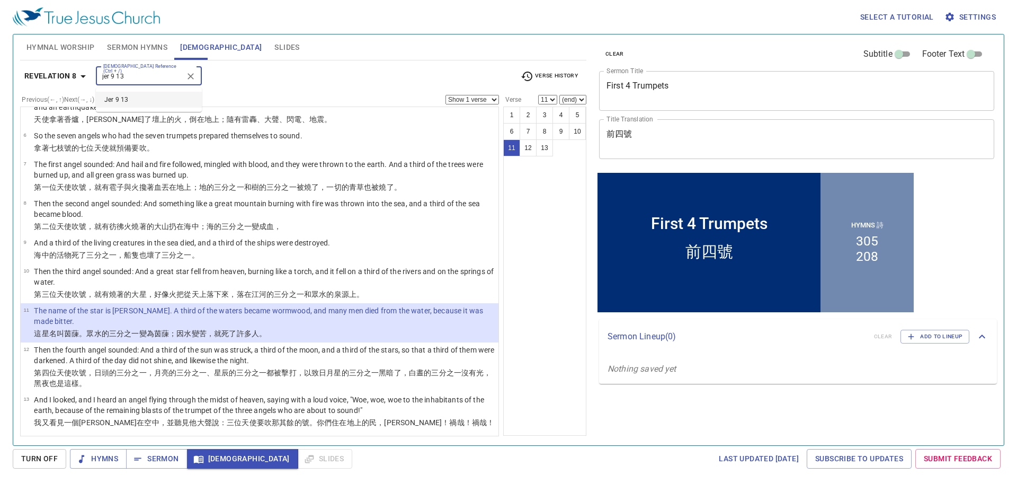
type input "jer 9 13"
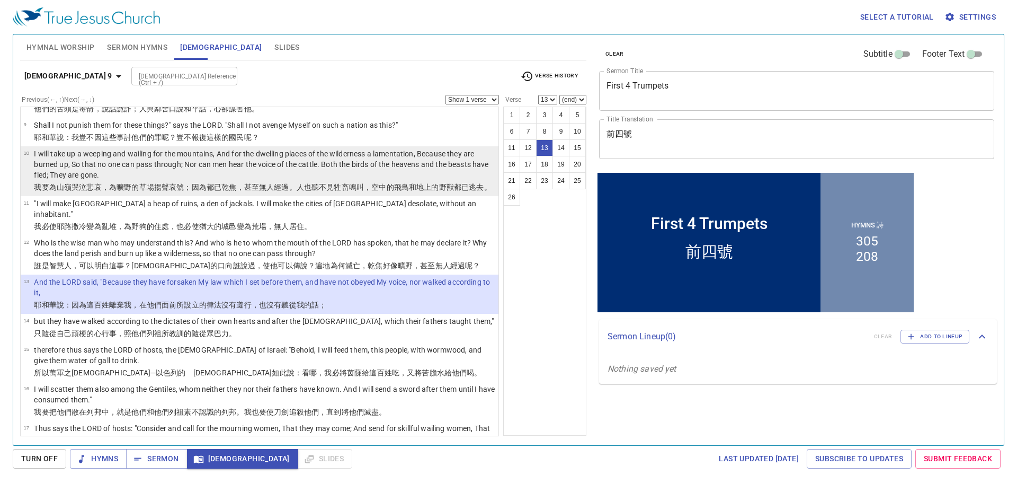
scroll to position [285, 0]
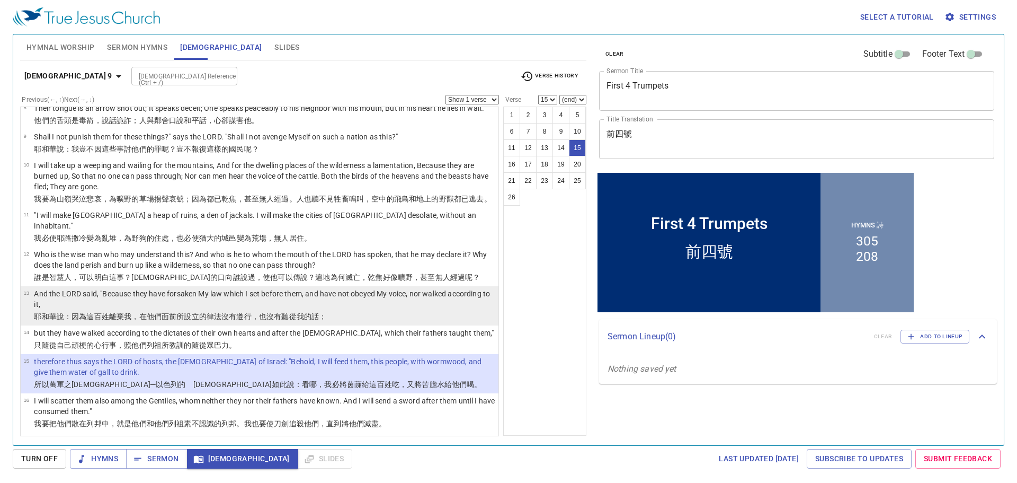
click at [318, 297] on p "And the LORD said, "Because they have forsaken My law which I set before them, …" at bounding box center [264, 298] width 461 height 21
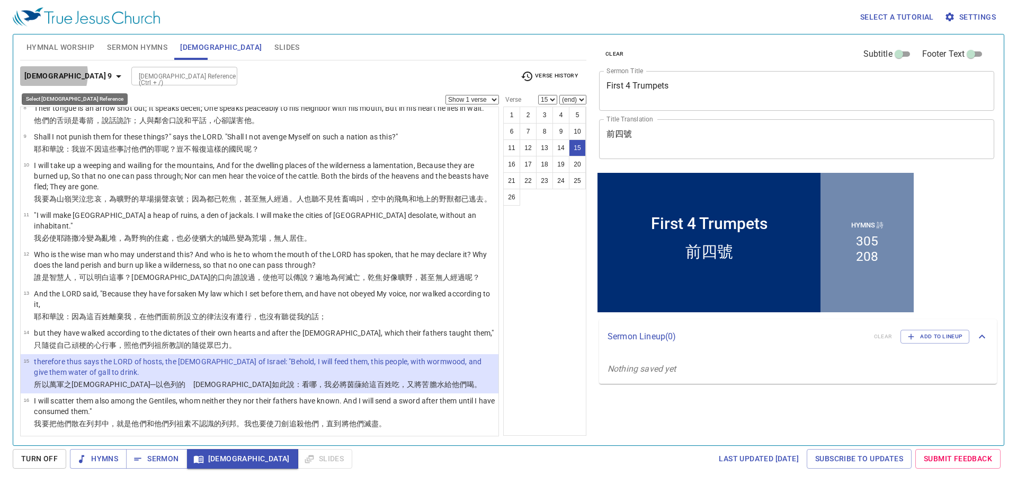
click at [41, 74] on b "Jeremiah 9" at bounding box center [68, 75] width 88 height 13
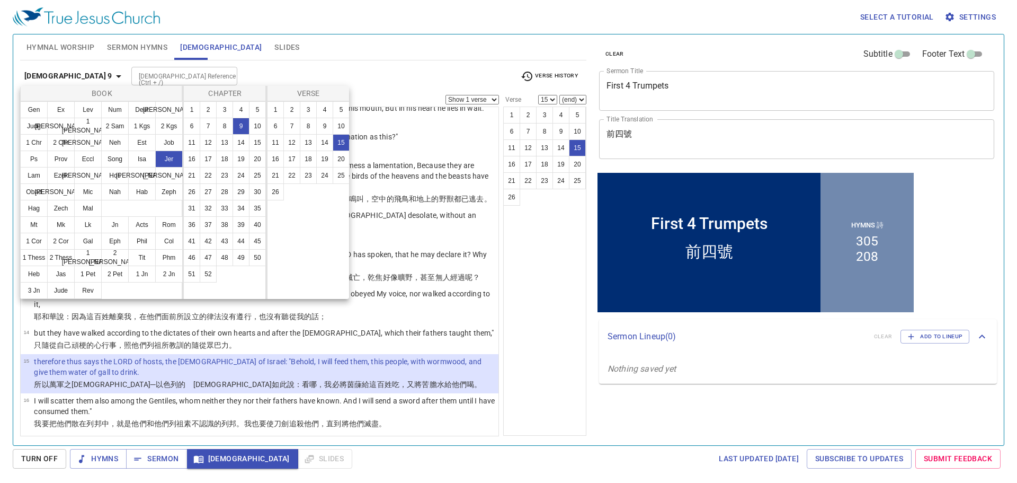
click at [100, 73] on div at bounding box center [508, 241] width 1017 height 483
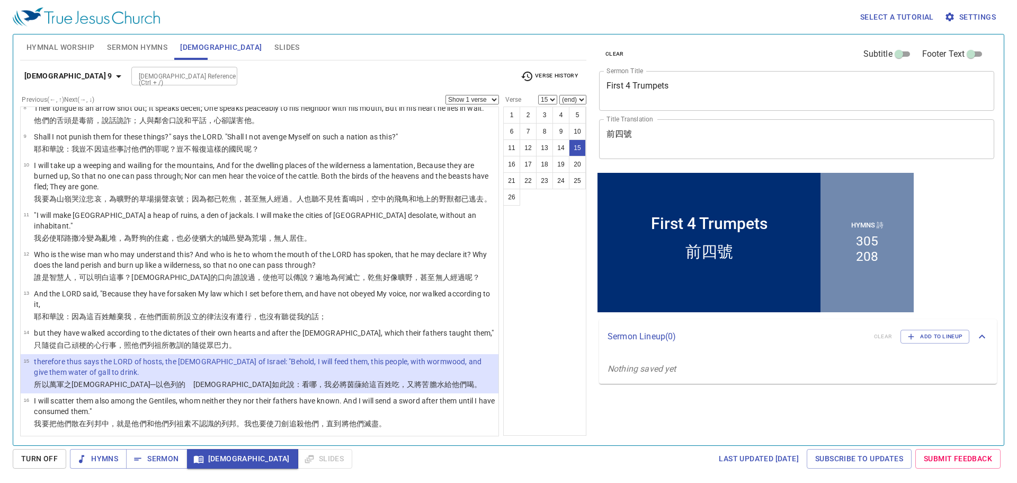
click at [112, 77] on icon "button" at bounding box center [118, 76] width 13 height 13
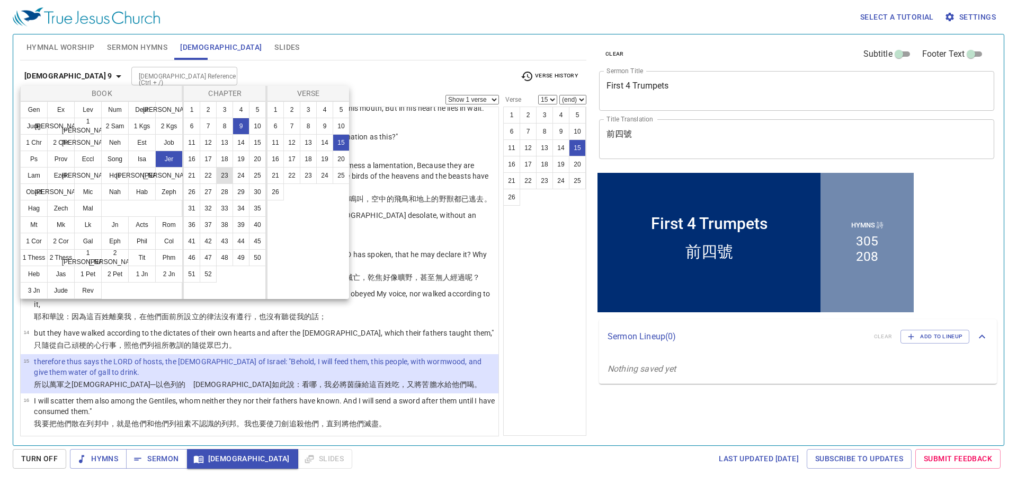
click at [220, 176] on button "23" at bounding box center [224, 175] width 17 height 17
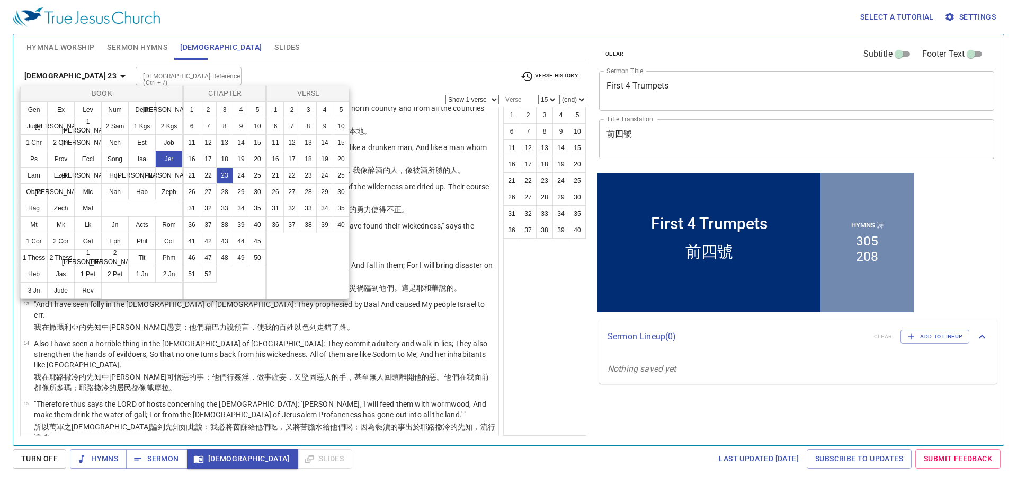
scroll to position [0, 0]
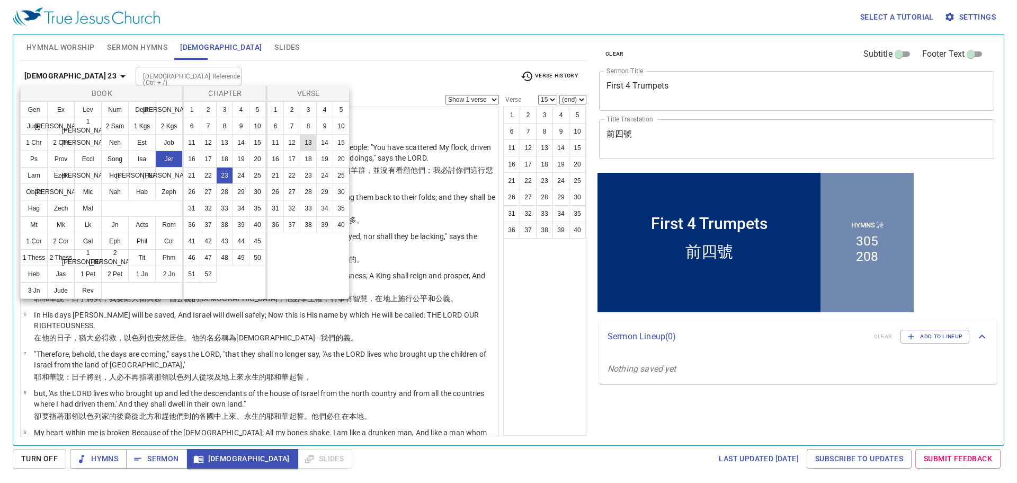
click at [313, 144] on button "13" at bounding box center [308, 142] width 17 height 17
select select "13"
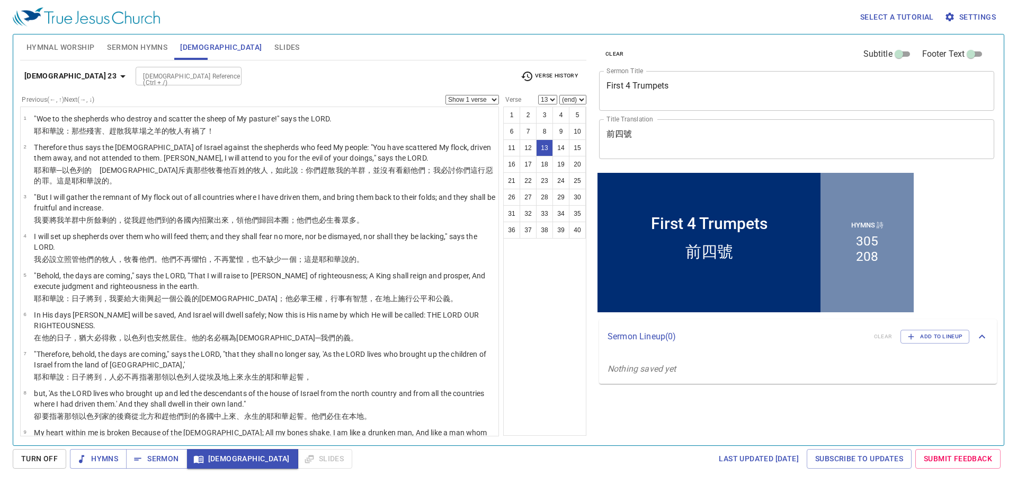
scroll to position [314, 0]
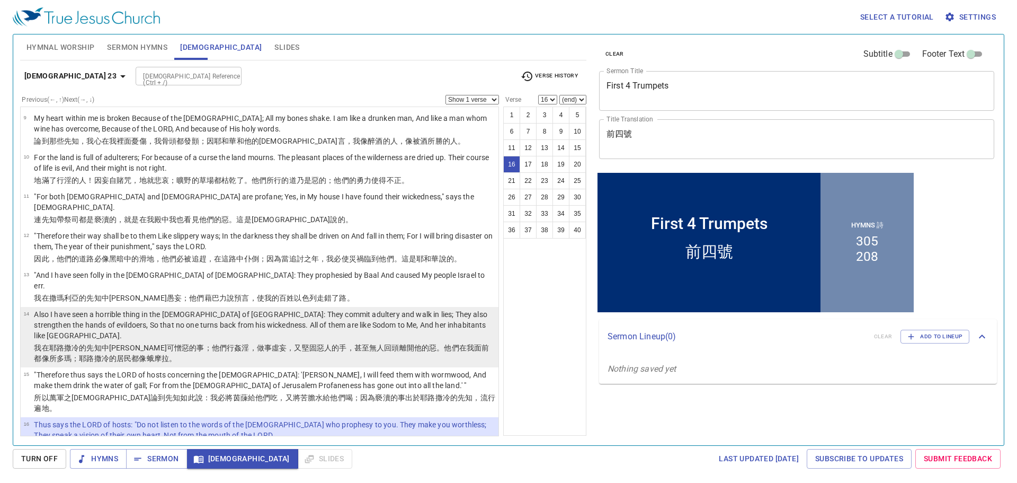
click at [276, 309] on p "Also I have seen a horrible thing in the prophets of Jerusalem: They commit adu…" at bounding box center [264, 325] width 461 height 32
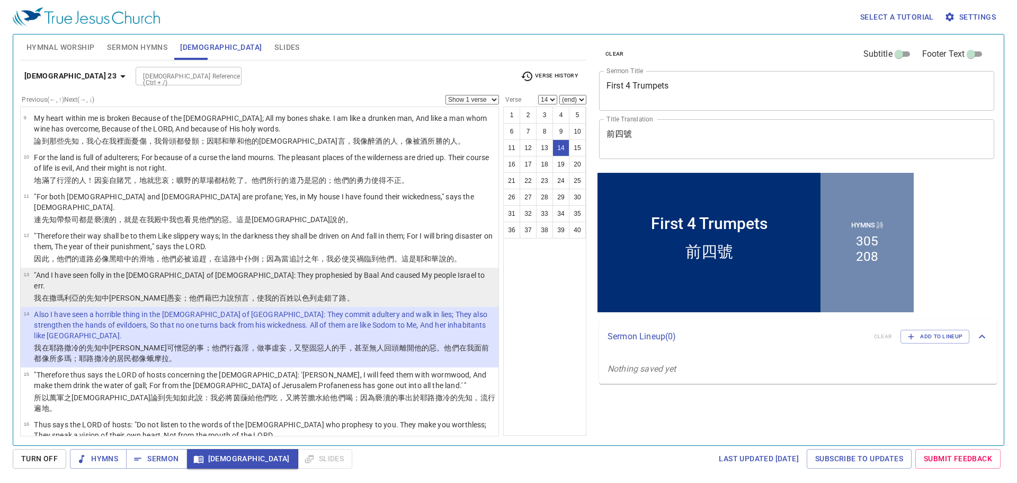
click at [270, 270] on p ""And I have seen folly in the prophets of Samaria: They prophesied by Baal And …" at bounding box center [264, 280] width 461 height 21
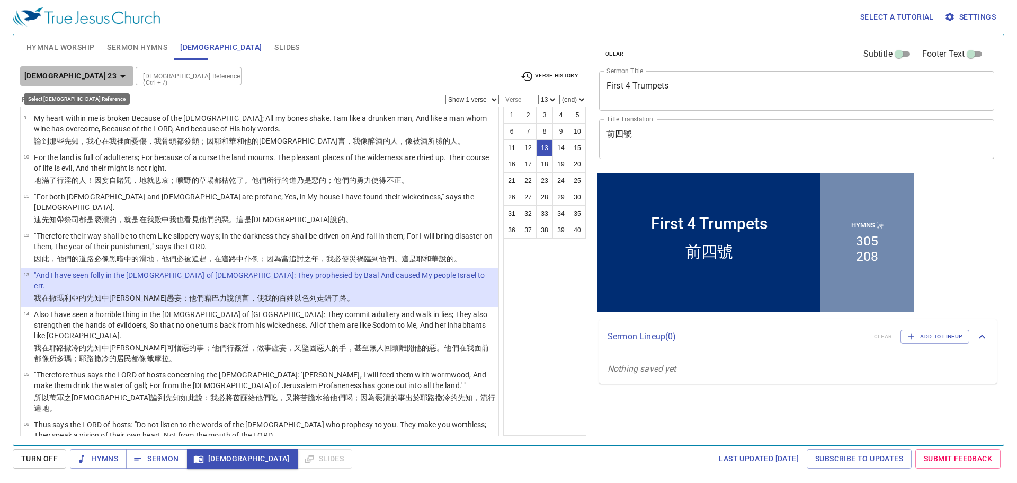
click at [117, 79] on icon "button" at bounding box center [123, 76] width 13 height 13
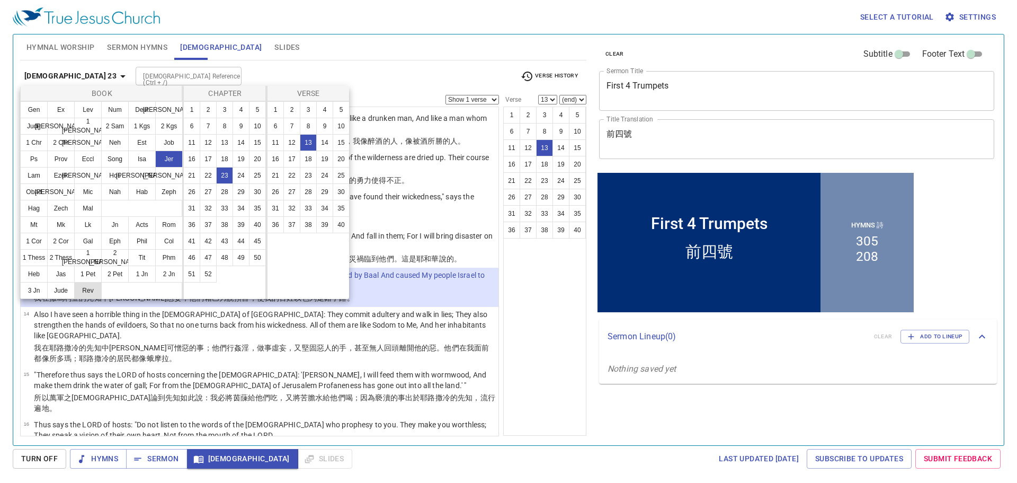
click at [96, 292] on button "Rev" at bounding box center [88, 290] width 28 height 17
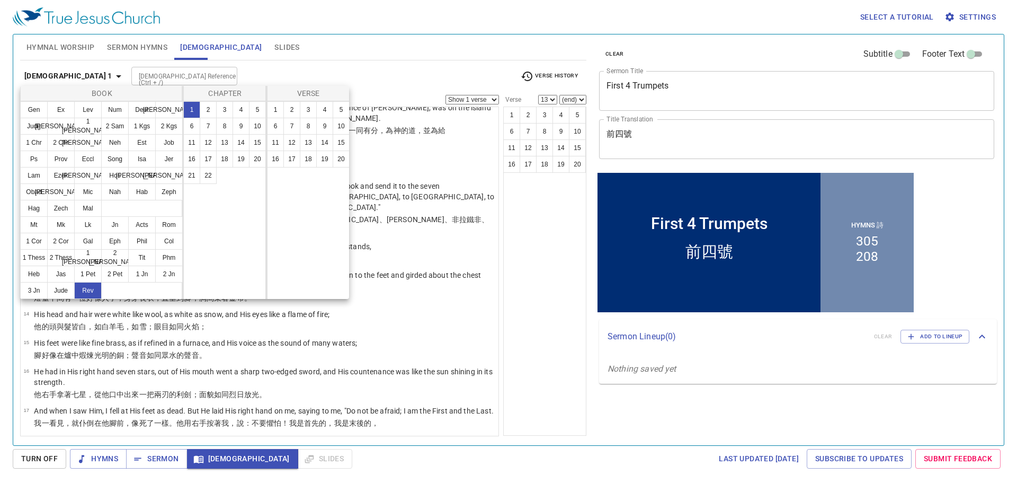
scroll to position [0, 0]
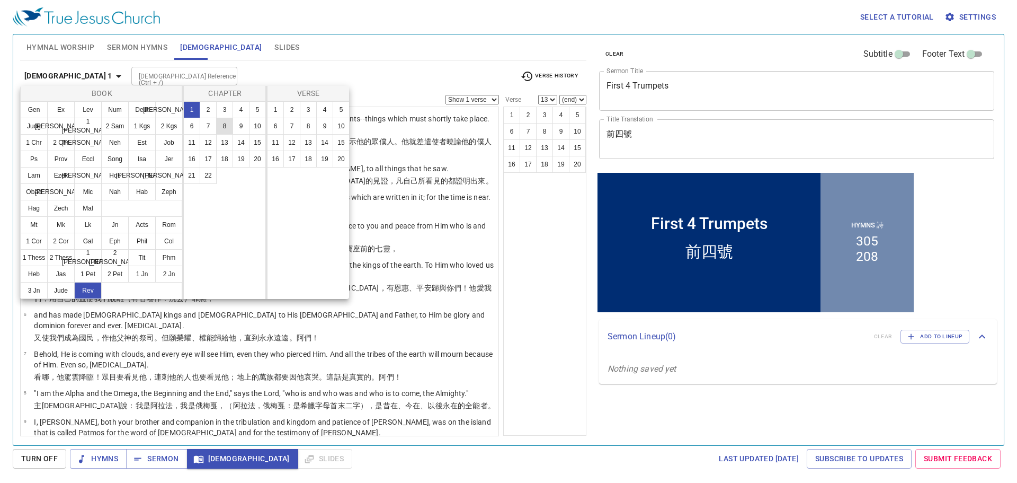
click at [224, 124] on button "8" at bounding box center [224, 126] width 17 height 17
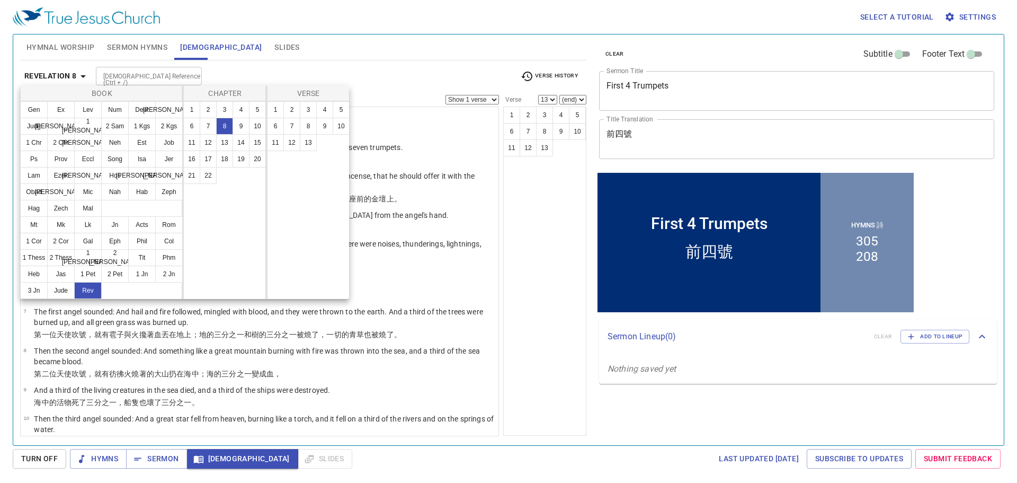
click at [306, 72] on div at bounding box center [508, 241] width 1017 height 483
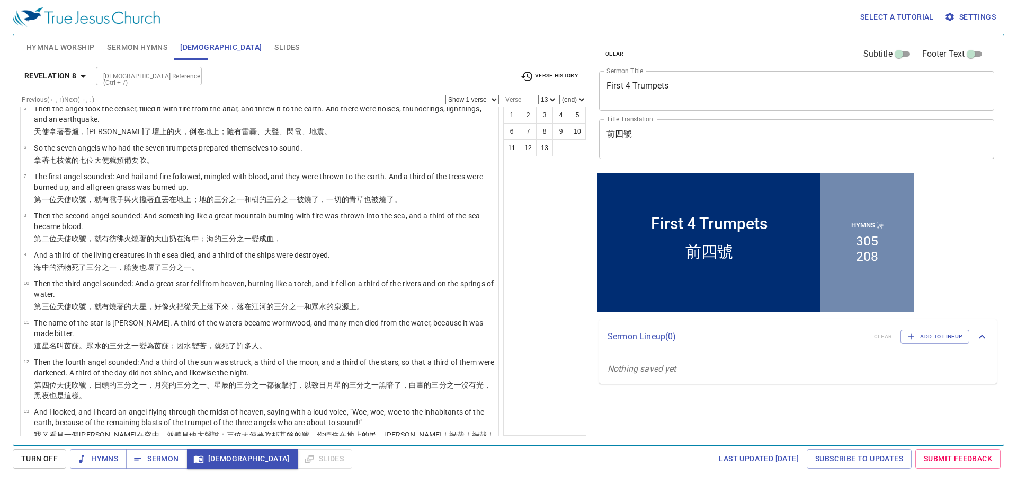
scroll to position [147, 0]
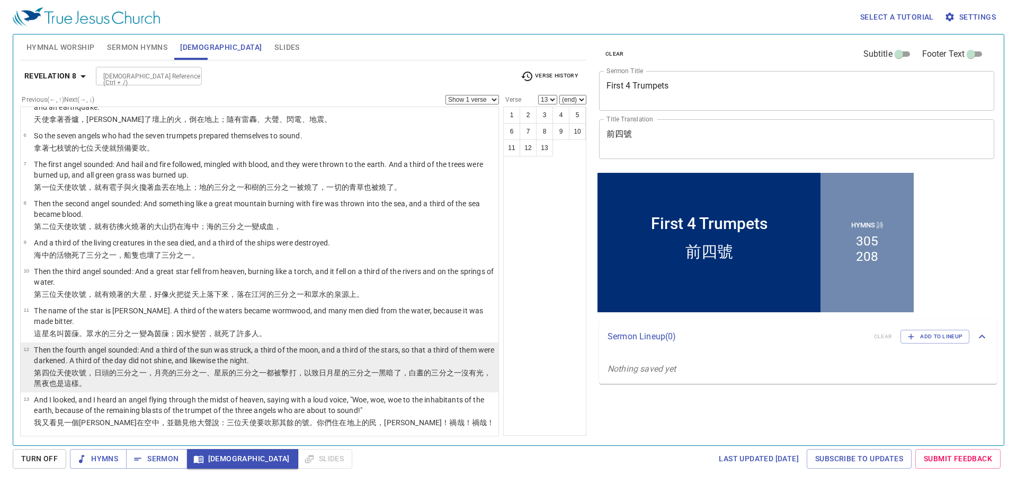
click at [216, 365] on p "Then the fourth angel sounded: And a third of the sun was struck, a third of th…" at bounding box center [264, 354] width 461 height 21
select select "12"
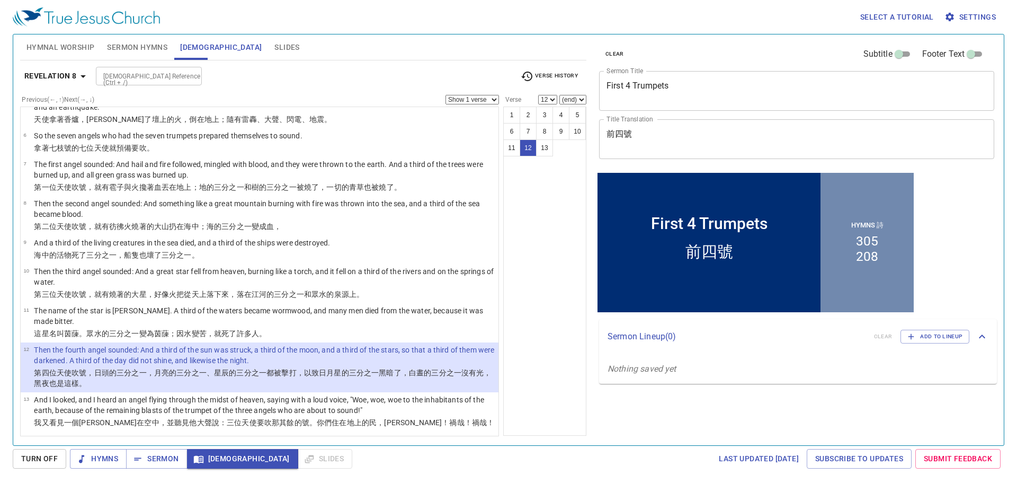
click at [143, 79] on input "[DEMOGRAPHIC_DATA] Reference (Ctrl + /)" at bounding box center [140, 76] width 82 height 12
type input "1 cor 15 41"
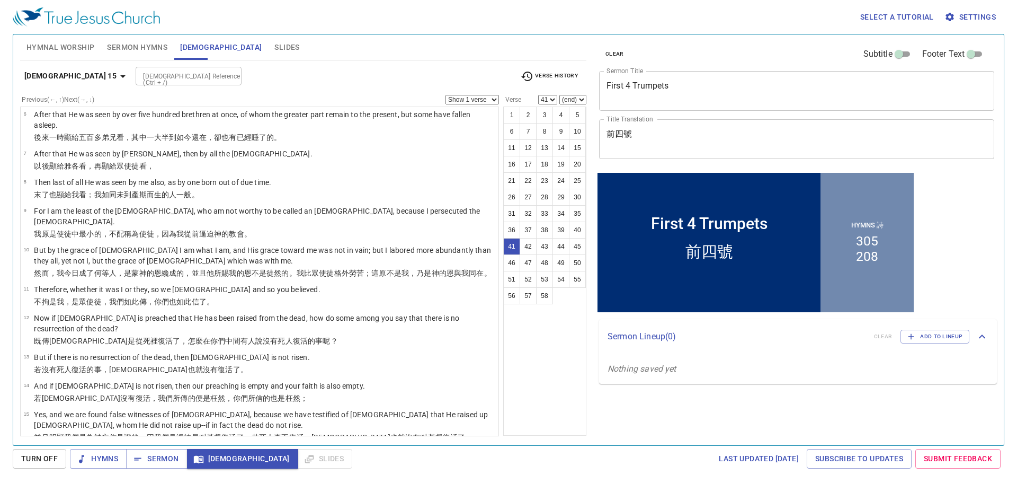
scroll to position [1083, 0]
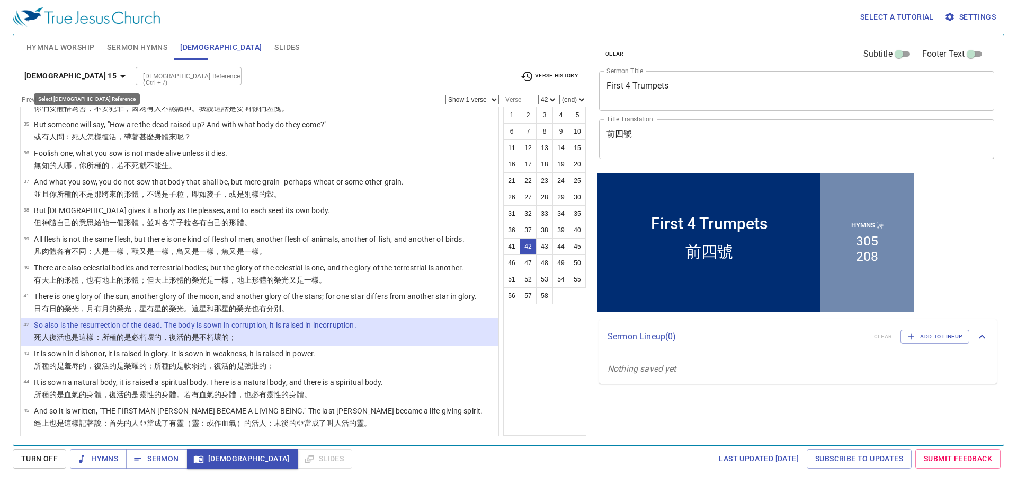
click at [86, 80] on b "1 Corinthians 15" at bounding box center [70, 75] width 92 height 13
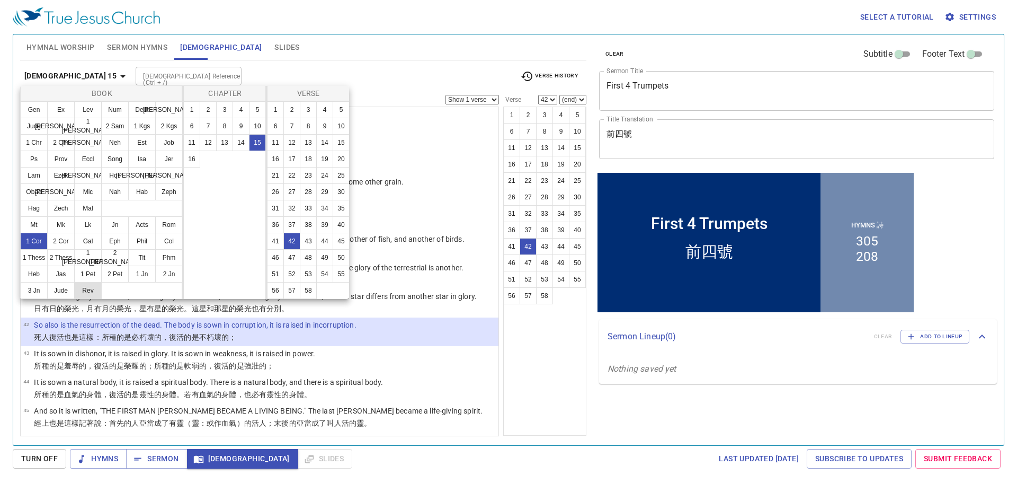
click at [93, 293] on button "Rev" at bounding box center [88, 290] width 28 height 17
select select "1"
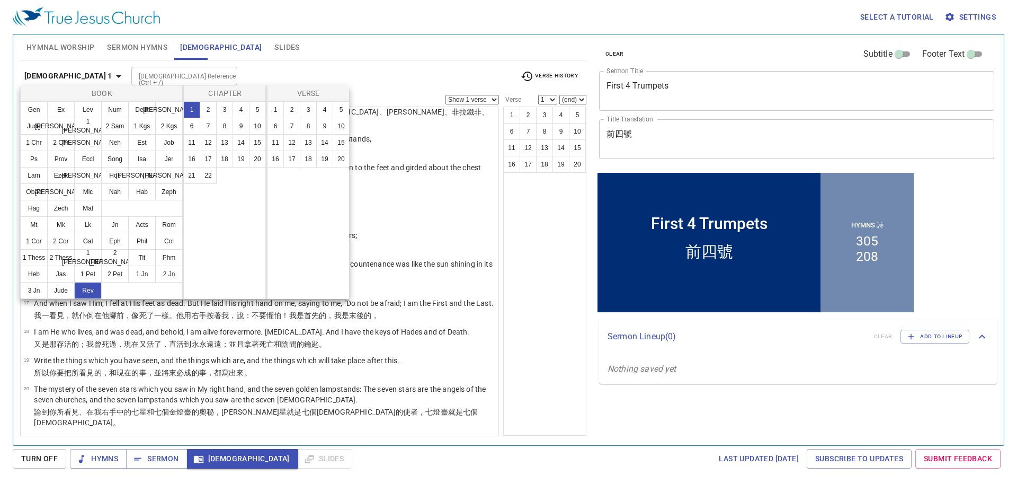
scroll to position [0, 0]
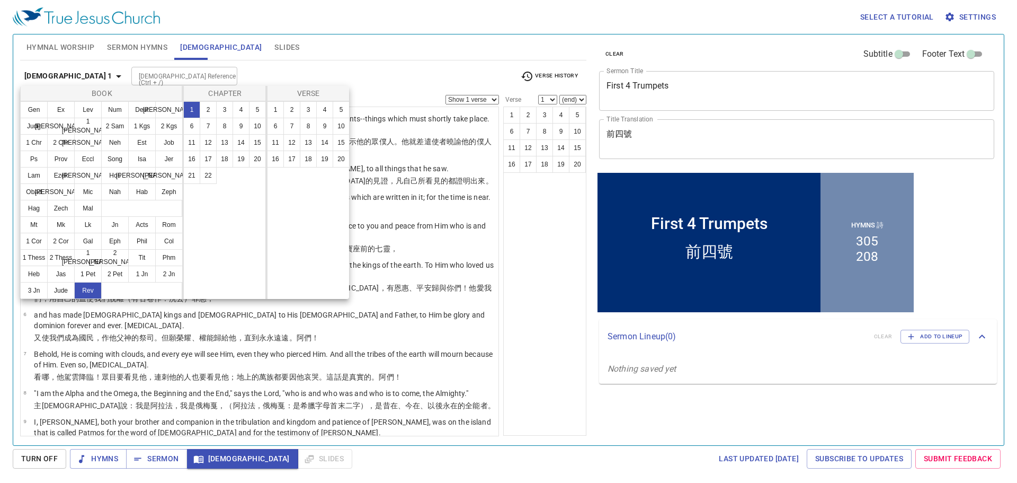
click at [156, 75] on div at bounding box center [508, 241] width 1017 height 483
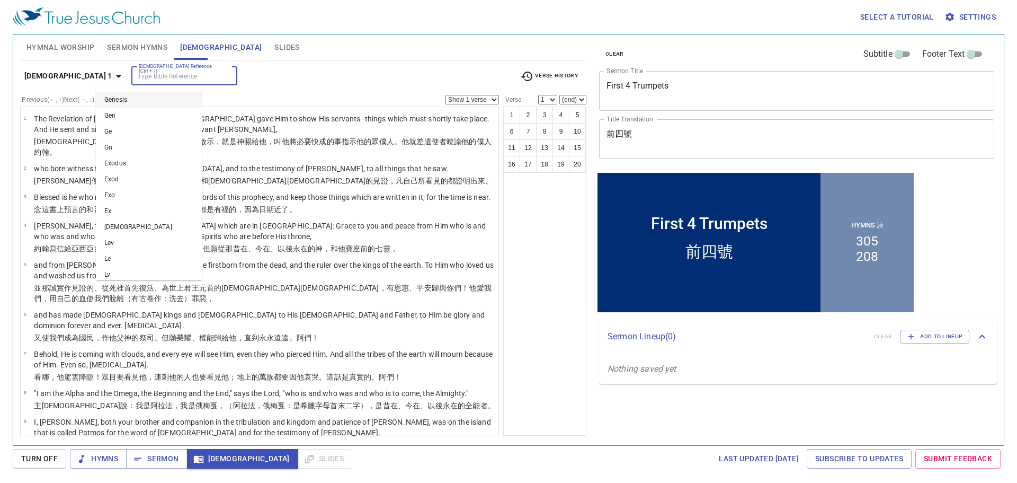
click at [157, 72] on input "[DEMOGRAPHIC_DATA] Reference (Ctrl + /)" at bounding box center [176, 76] width 82 height 12
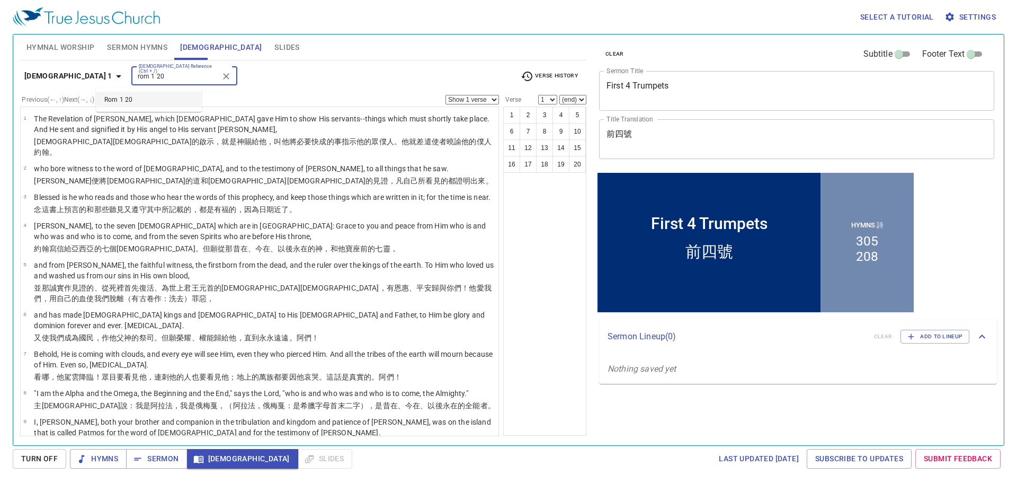
type input "rom 1 20"
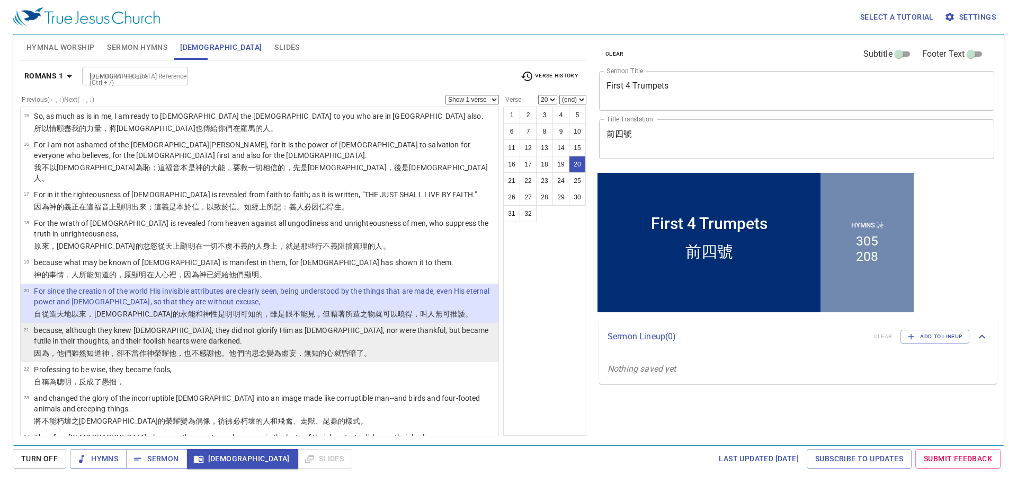
select select "21"
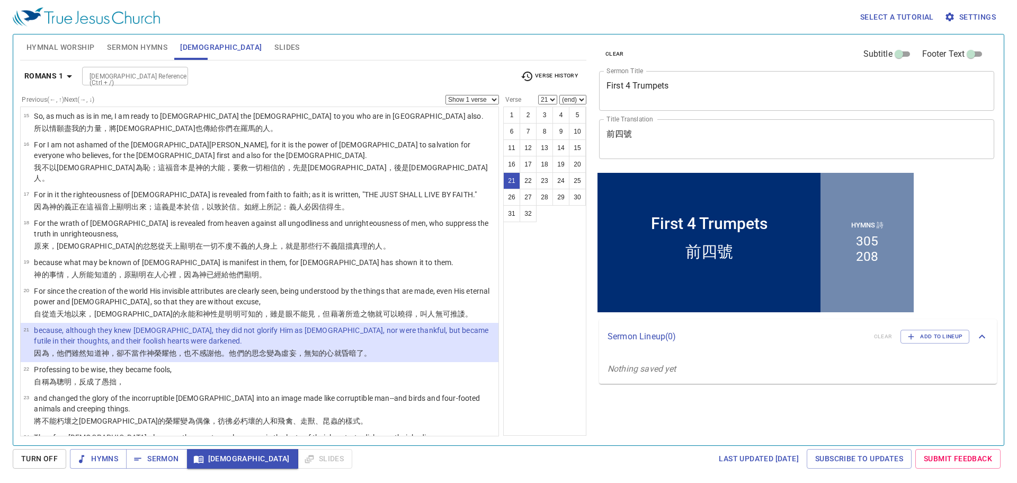
click at [114, 81] on input "[DEMOGRAPHIC_DATA] Reference (Ctrl + /)" at bounding box center [126, 76] width 82 height 12
type input "mat 24 11"
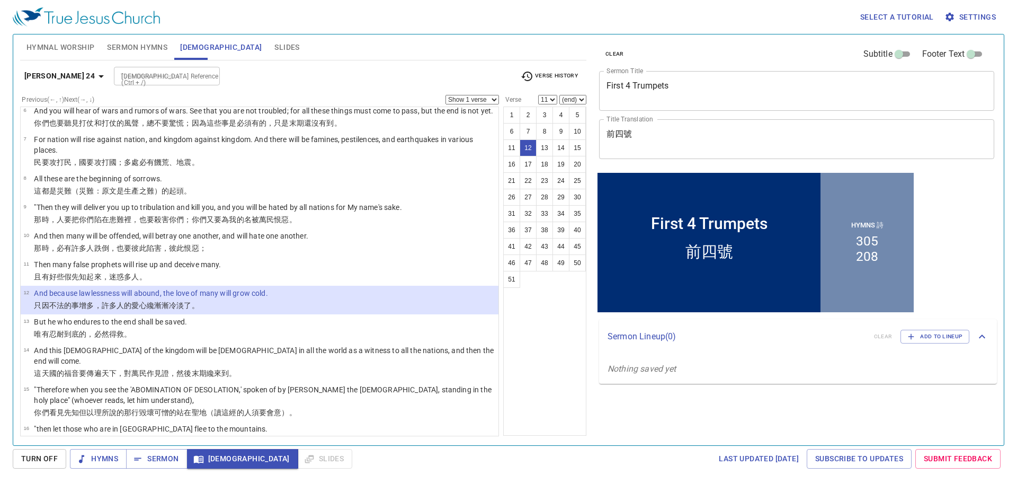
select select "12"
click at [171, 461] on span "Sermon" at bounding box center [157, 458] width 44 height 13
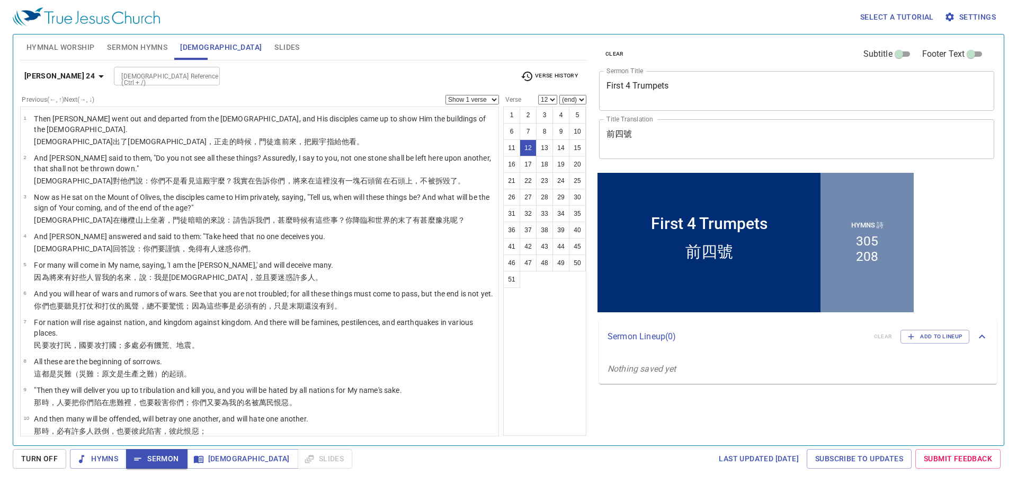
scroll to position [183, 0]
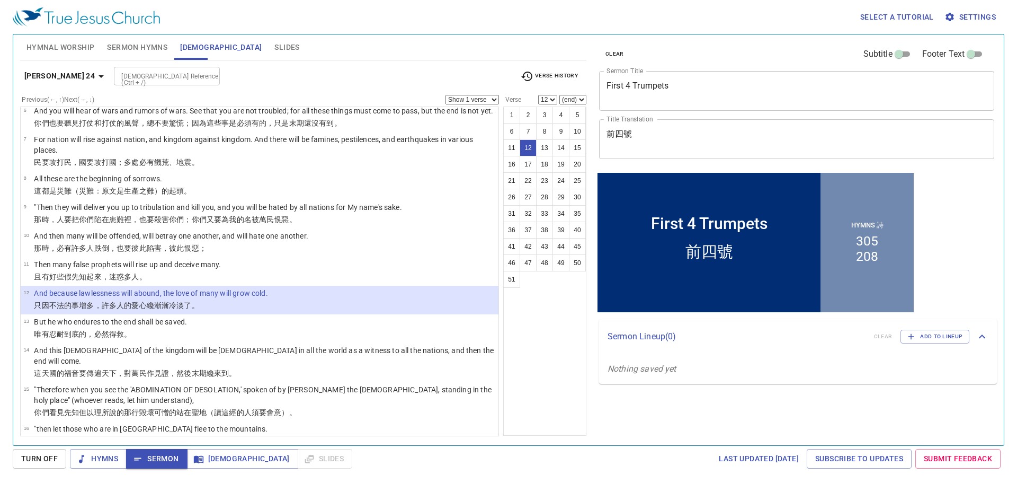
click at [60, 78] on b "Matthew 24" at bounding box center [59, 75] width 70 height 13
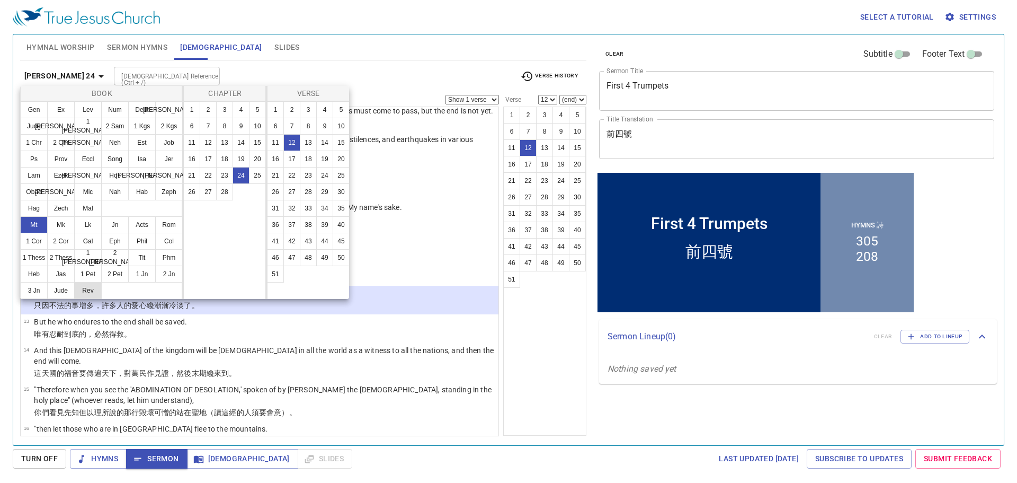
click at [84, 297] on button "Rev" at bounding box center [88, 290] width 28 height 17
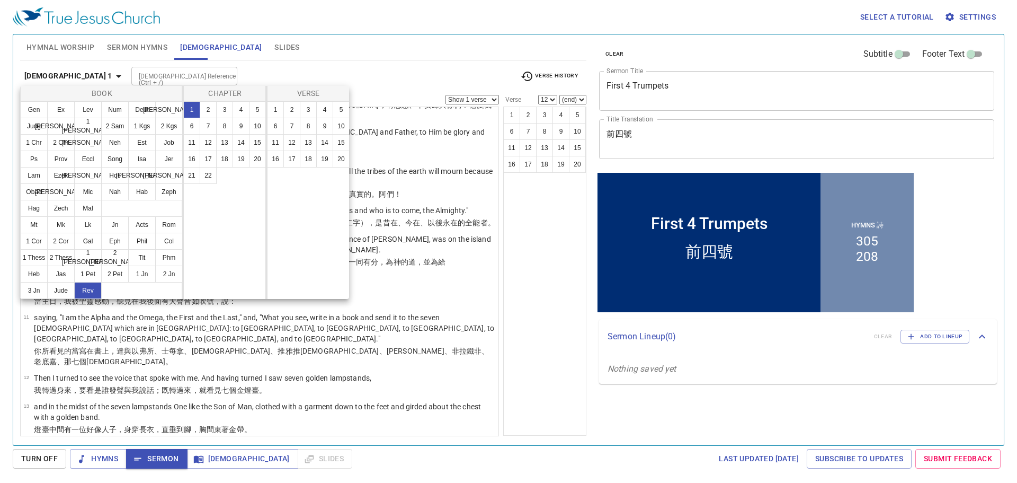
scroll to position [0, 0]
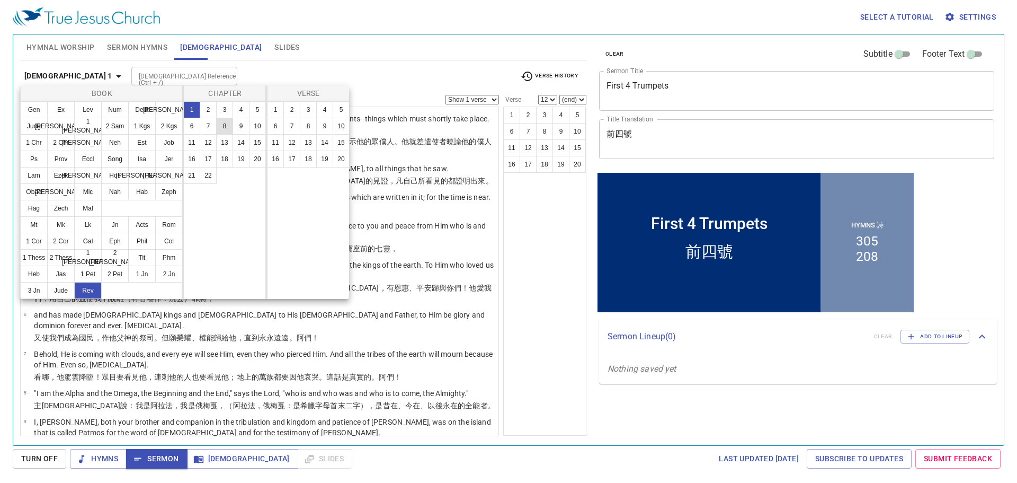
click at [226, 120] on button "8" at bounding box center [224, 126] width 17 height 17
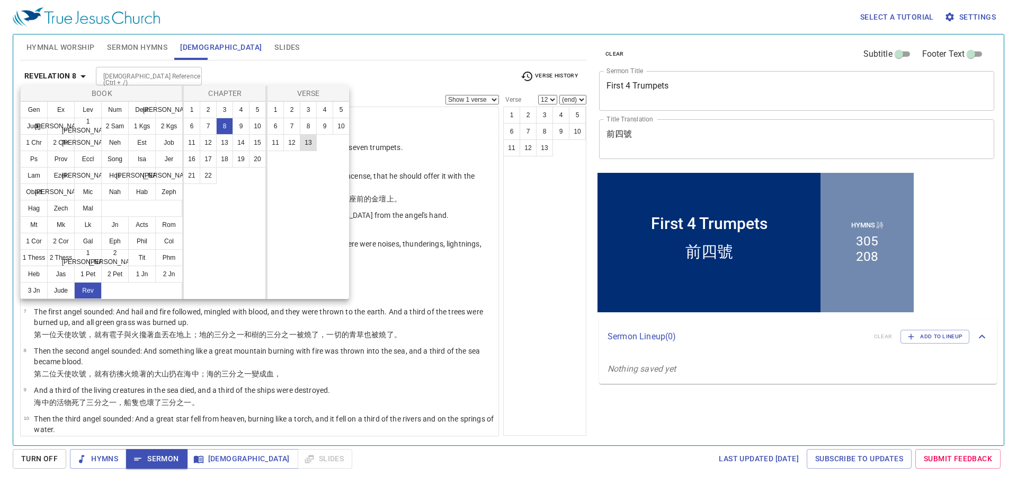
click at [307, 147] on button "13" at bounding box center [308, 142] width 17 height 17
select select "13"
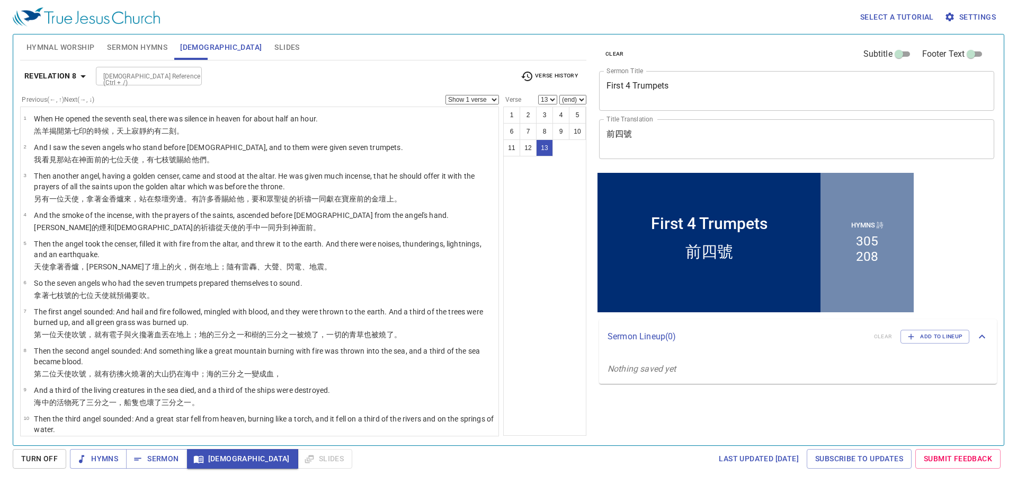
scroll to position [147, 0]
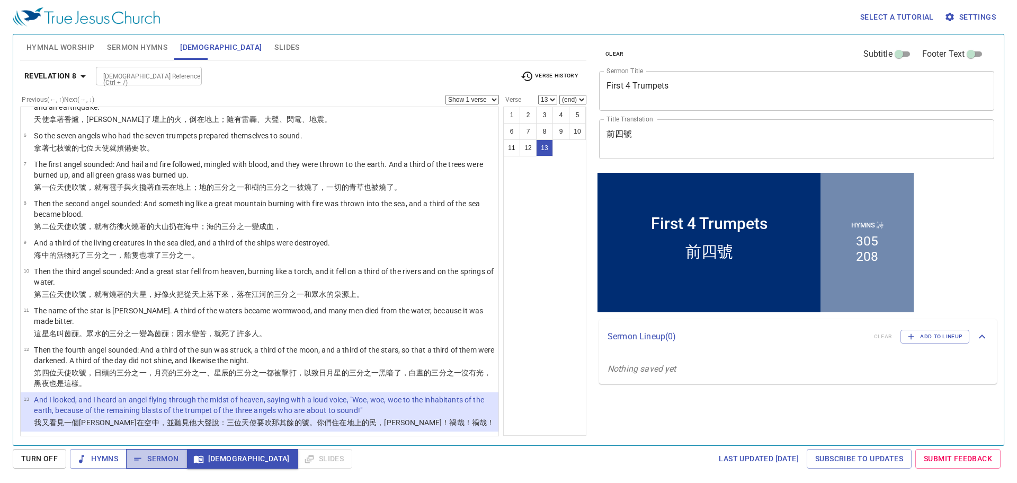
click at [166, 454] on span "Sermon" at bounding box center [157, 458] width 44 height 13
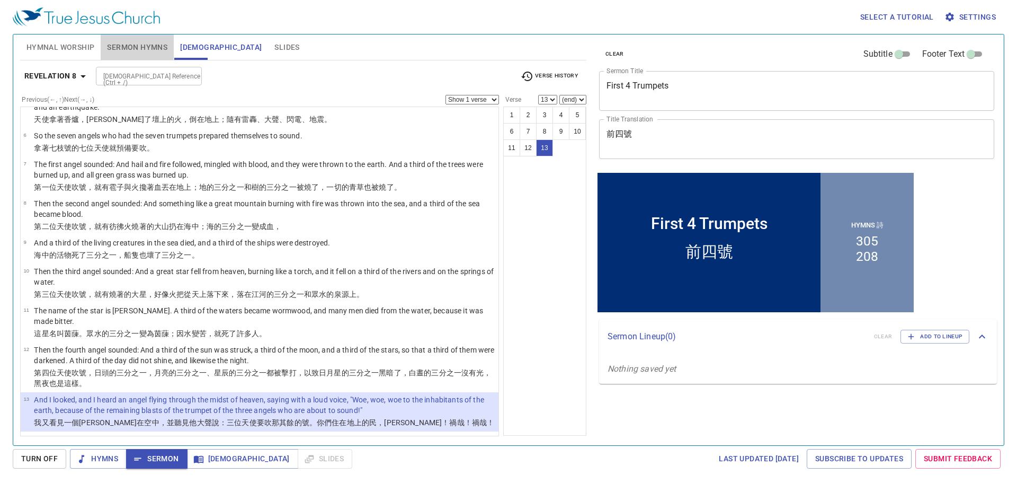
click at [158, 56] on button "Sermon Hymns" at bounding box center [137, 46] width 73 height 25
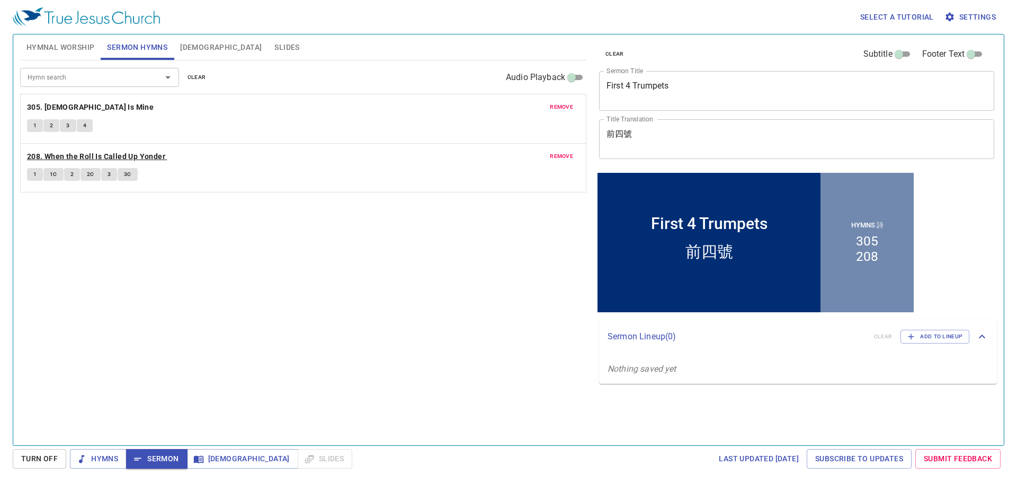
click at [104, 159] on b "208. When the Roll Is Called Up Yonder" at bounding box center [96, 156] width 138 height 13
click at [37, 175] on span "1" at bounding box center [34, 174] width 3 height 10
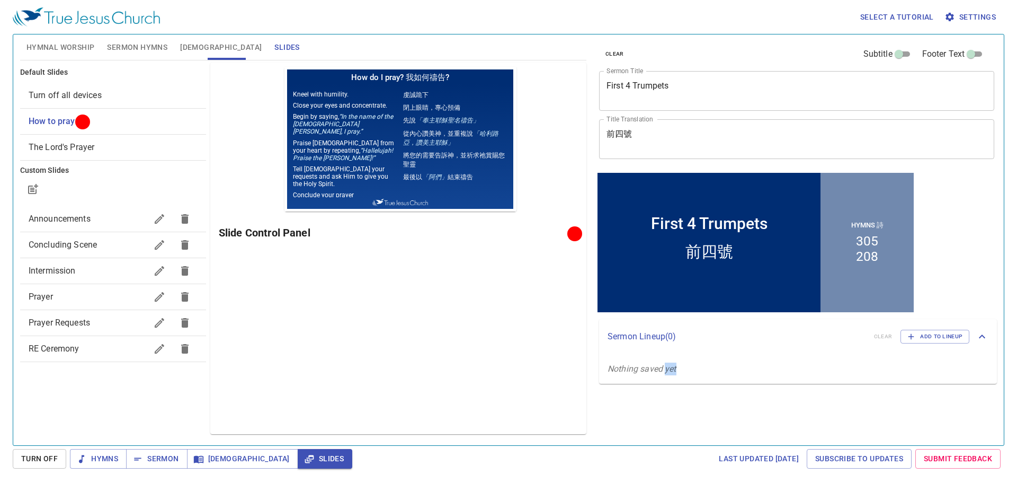
click at [157, 144] on span "The Lord's Prayer" at bounding box center [113, 147] width 169 height 13
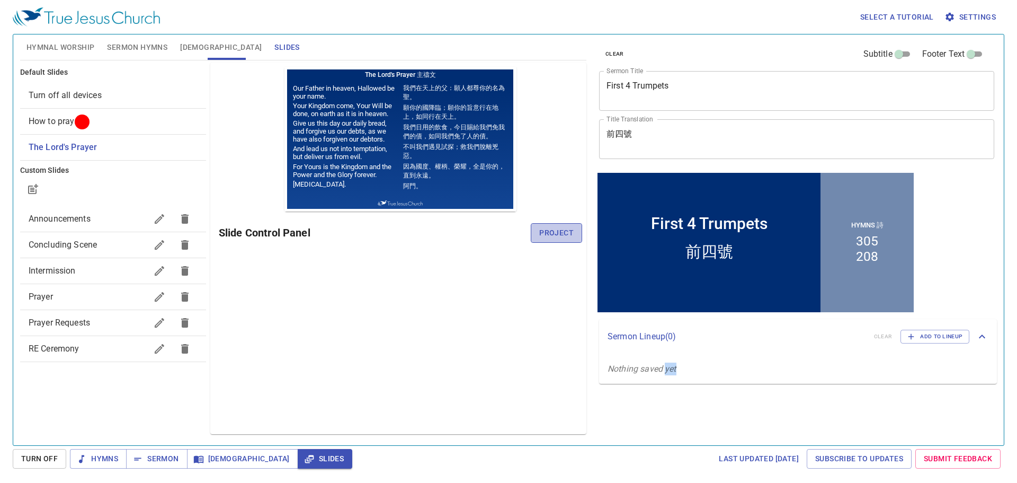
click at [558, 240] on button "Project" at bounding box center [556, 233] width 51 height 20
click at [99, 211] on div "Announcements" at bounding box center [113, 218] width 186 height 25
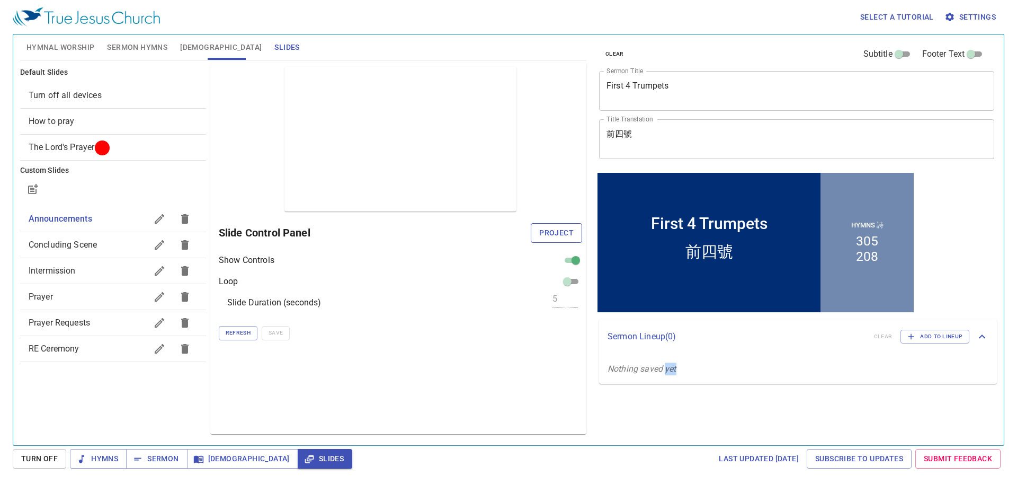
click at [542, 235] on span "Project" at bounding box center [556, 232] width 34 height 13
click at [681, 378] on p "Nothing saved yet" at bounding box center [798, 369] width 398 height 30
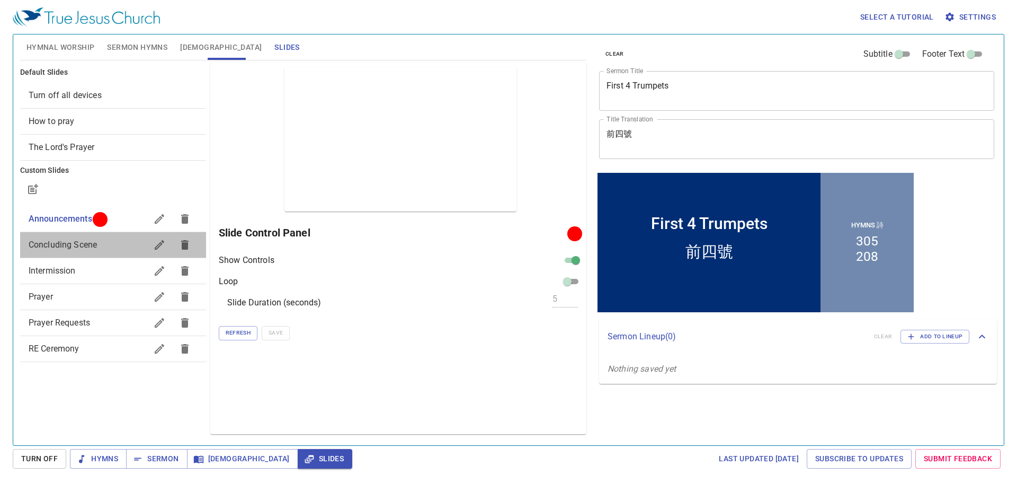
click at [97, 247] on span "Concluding Scene" at bounding box center [63, 244] width 68 height 10
checkbox input "false"
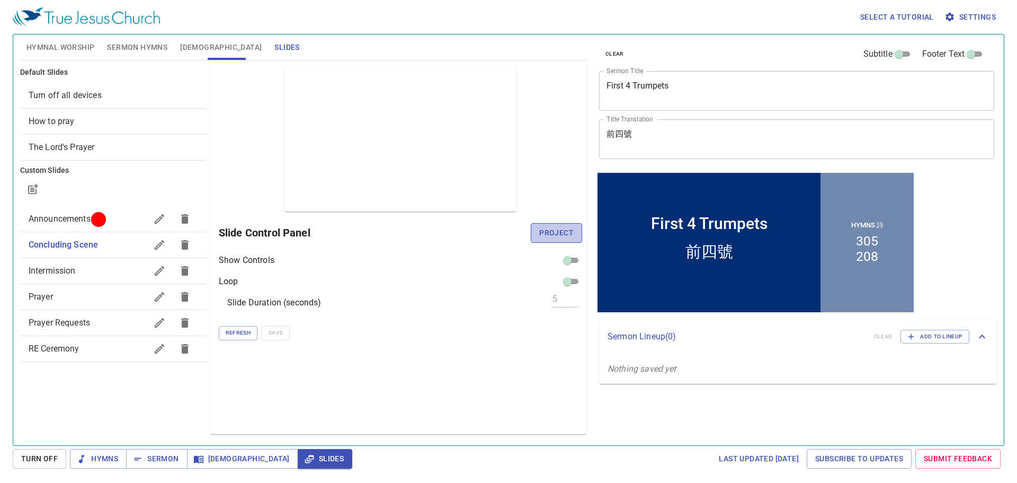
click at [541, 230] on span "Project" at bounding box center [556, 232] width 34 height 13
